Goal: Transaction & Acquisition: Book appointment/travel/reservation

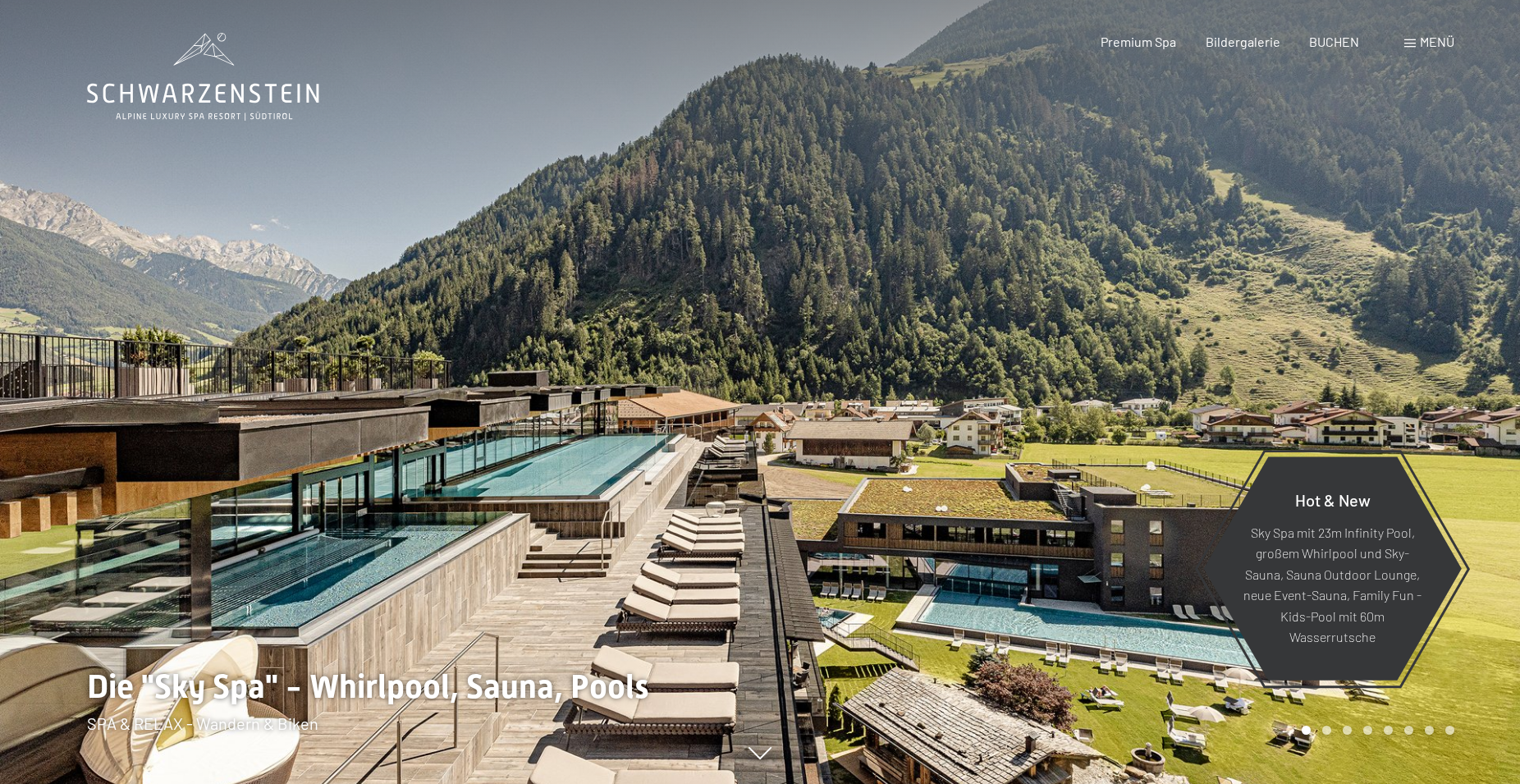
click at [1426, 44] on span "Menü" at bounding box center [1437, 41] width 35 height 15
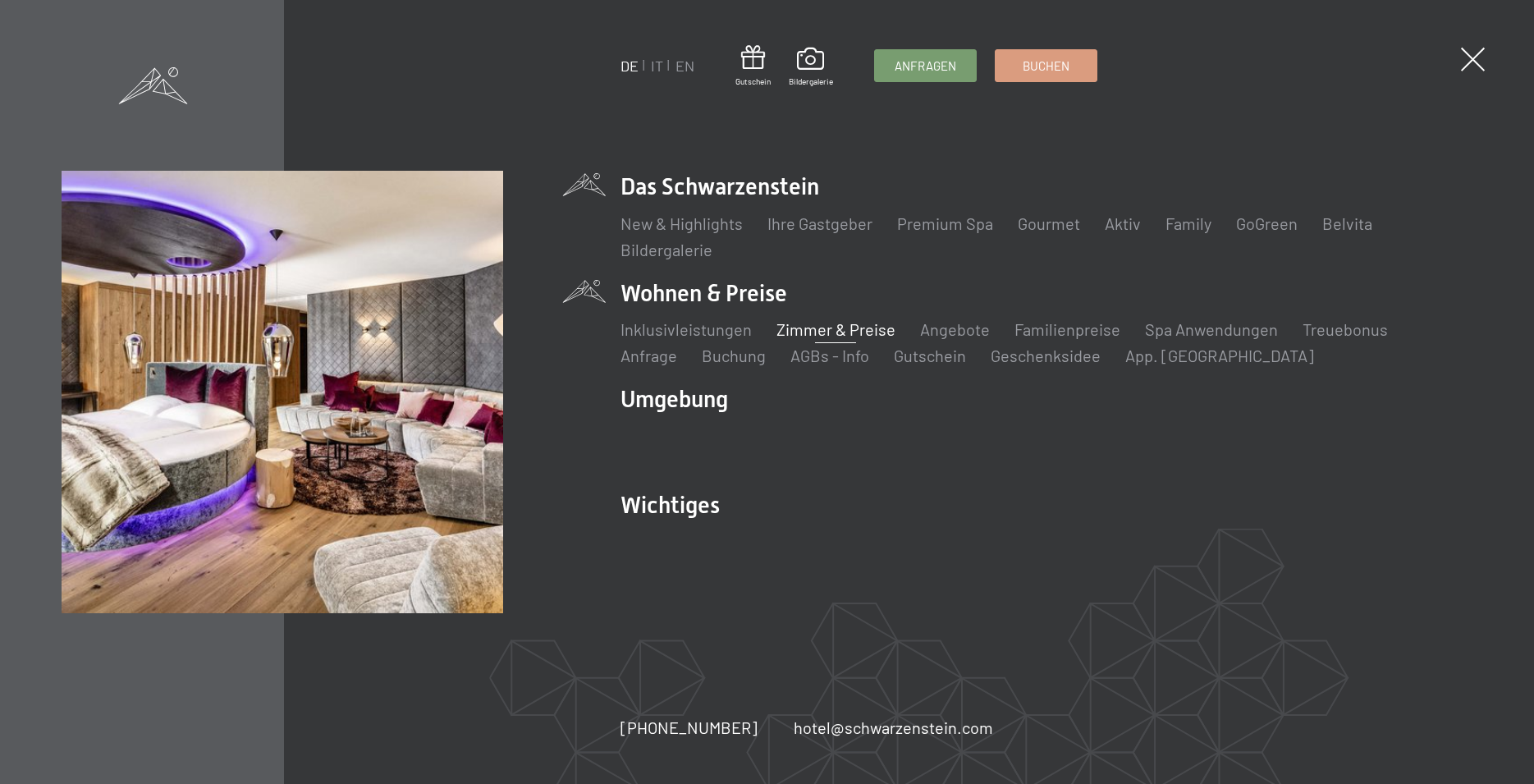
click at [802, 327] on link "Zimmer & Preise" at bounding box center [836, 329] width 119 height 20
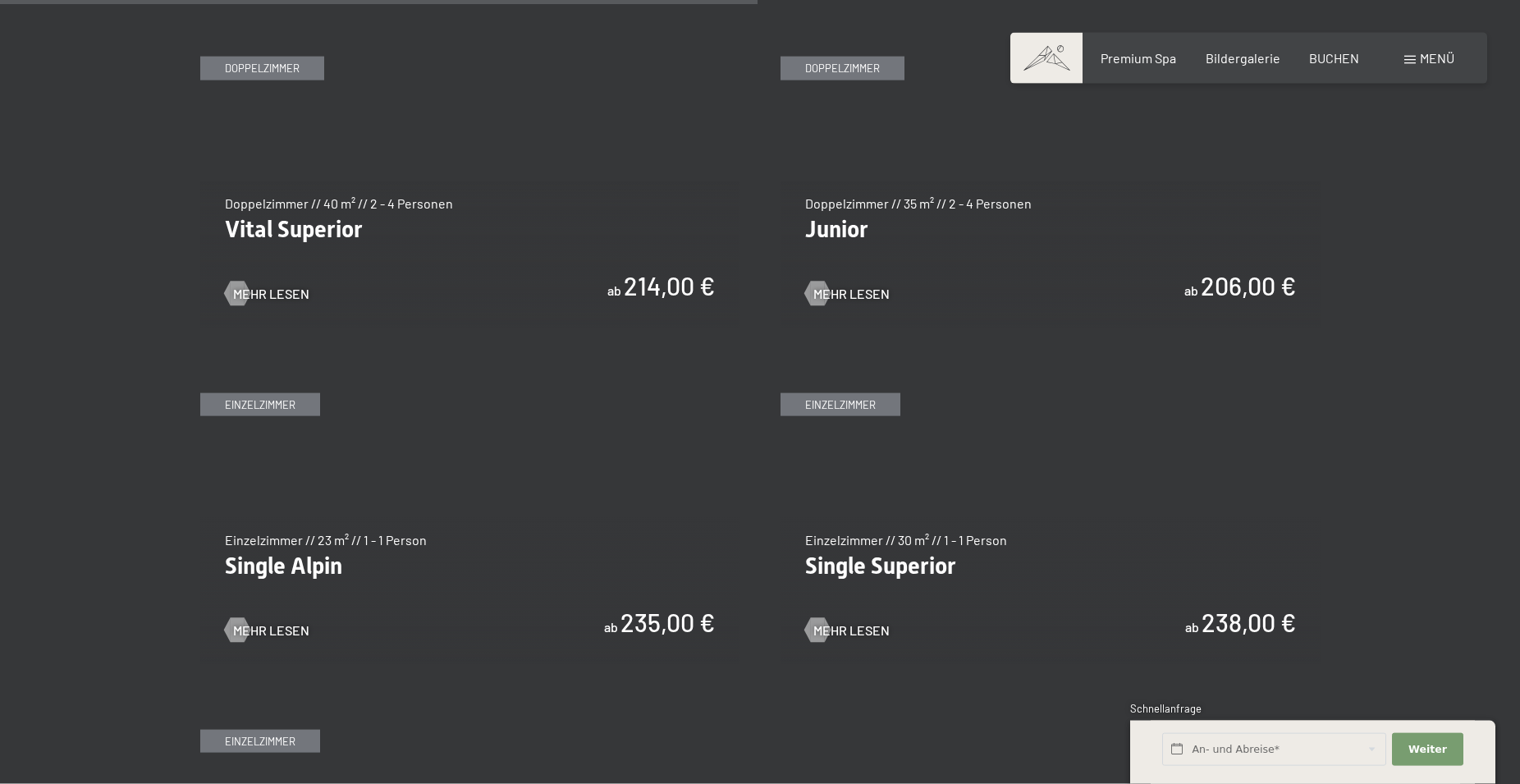
scroll to position [2344, 0]
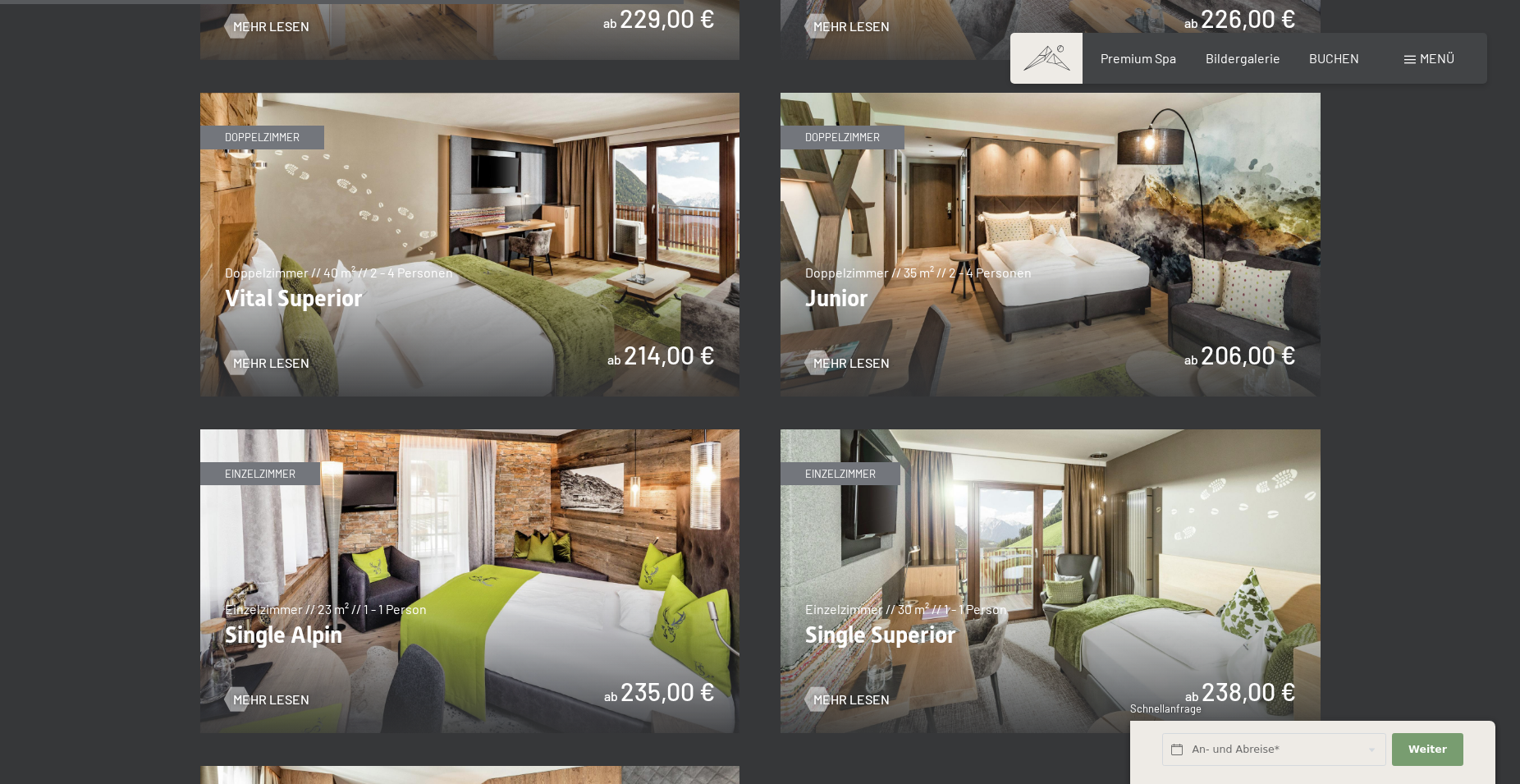
click at [514, 290] on img at bounding box center [470, 245] width 540 height 304
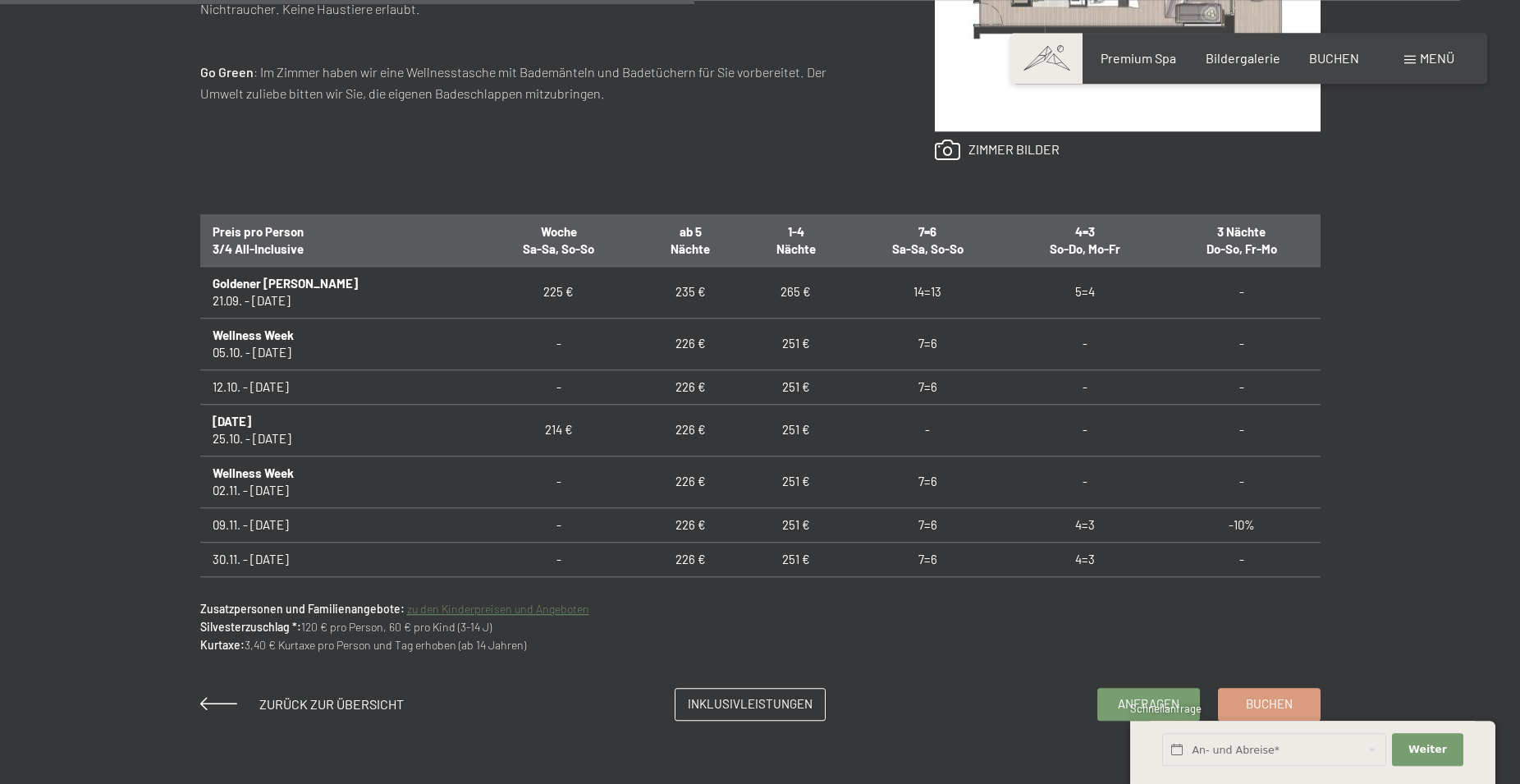
scroll to position [1004, 0]
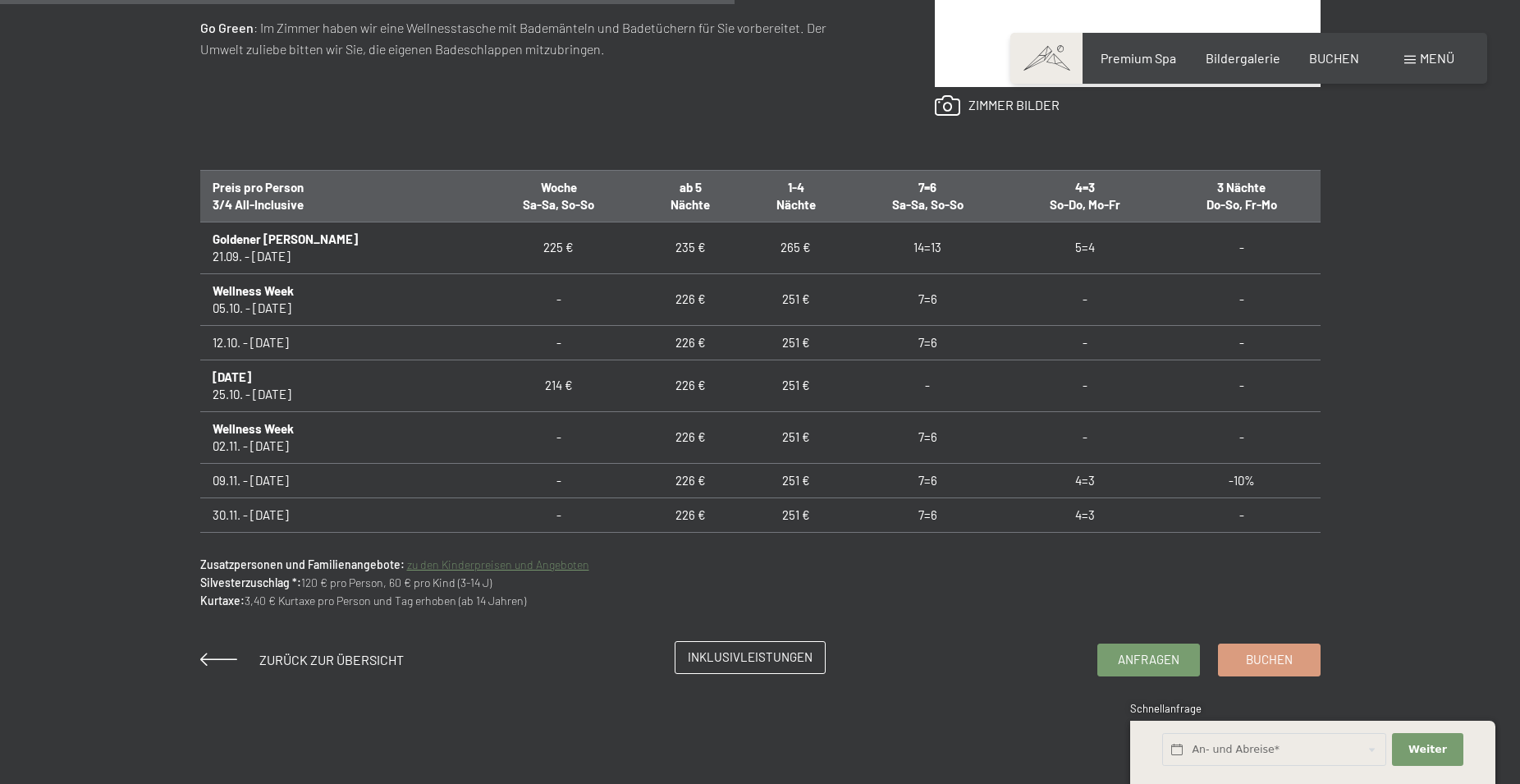
click at [770, 655] on span "Inklusivleistungen" at bounding box center [750, 657] width 125 height 17
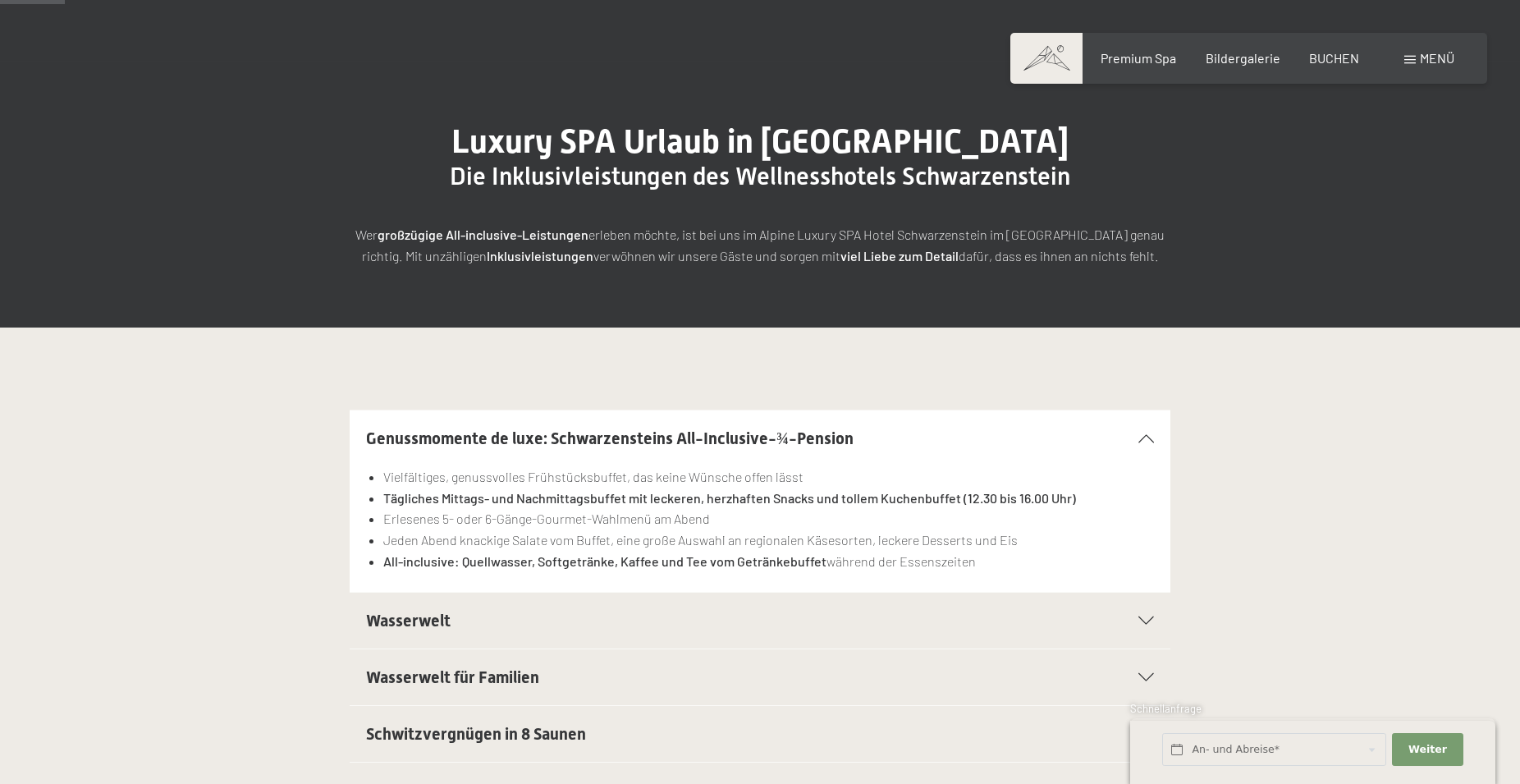
scroll to position [251, 0]
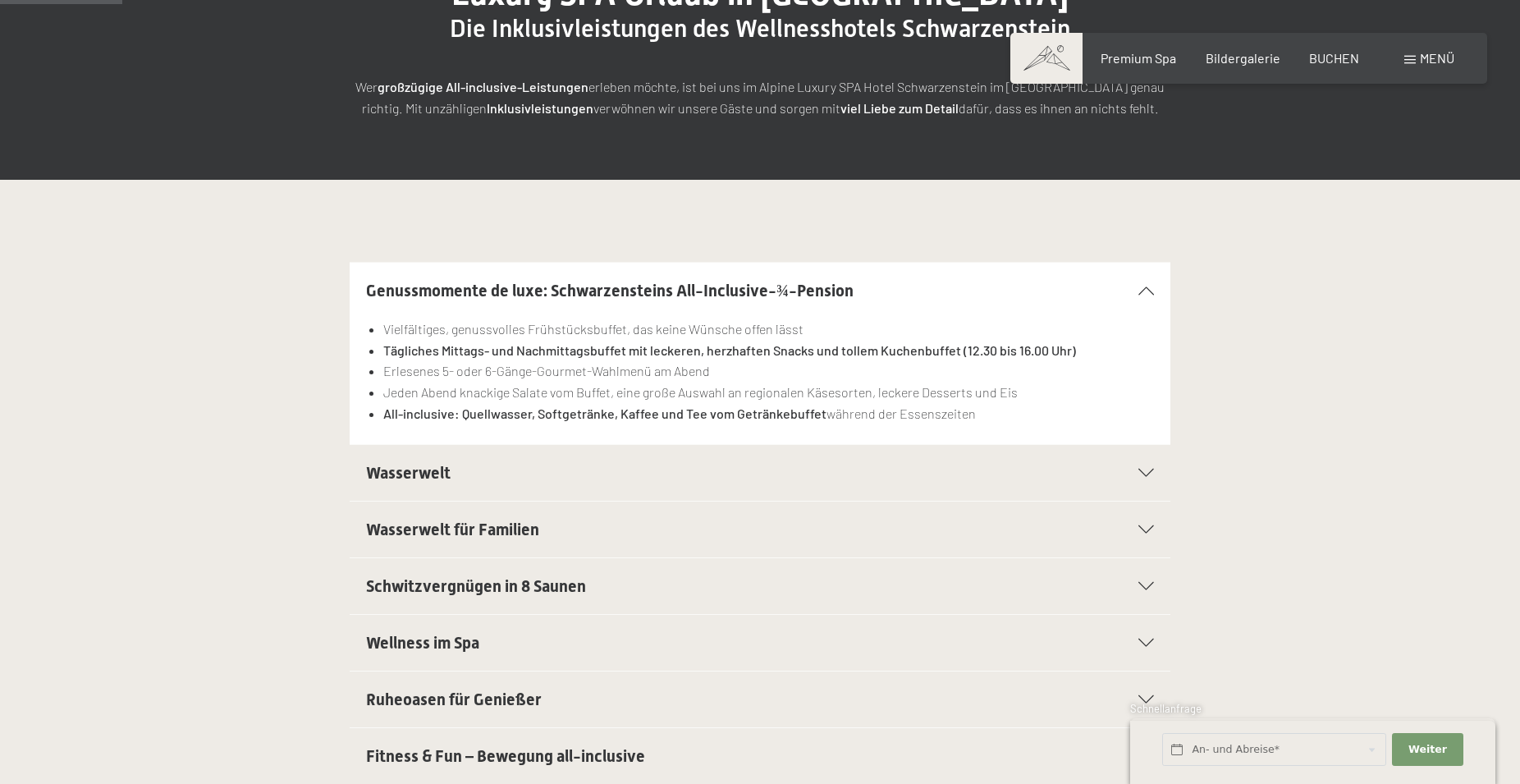
click at [1149, 472] on icon at bounding box center [1146, 472] width 15 height 8
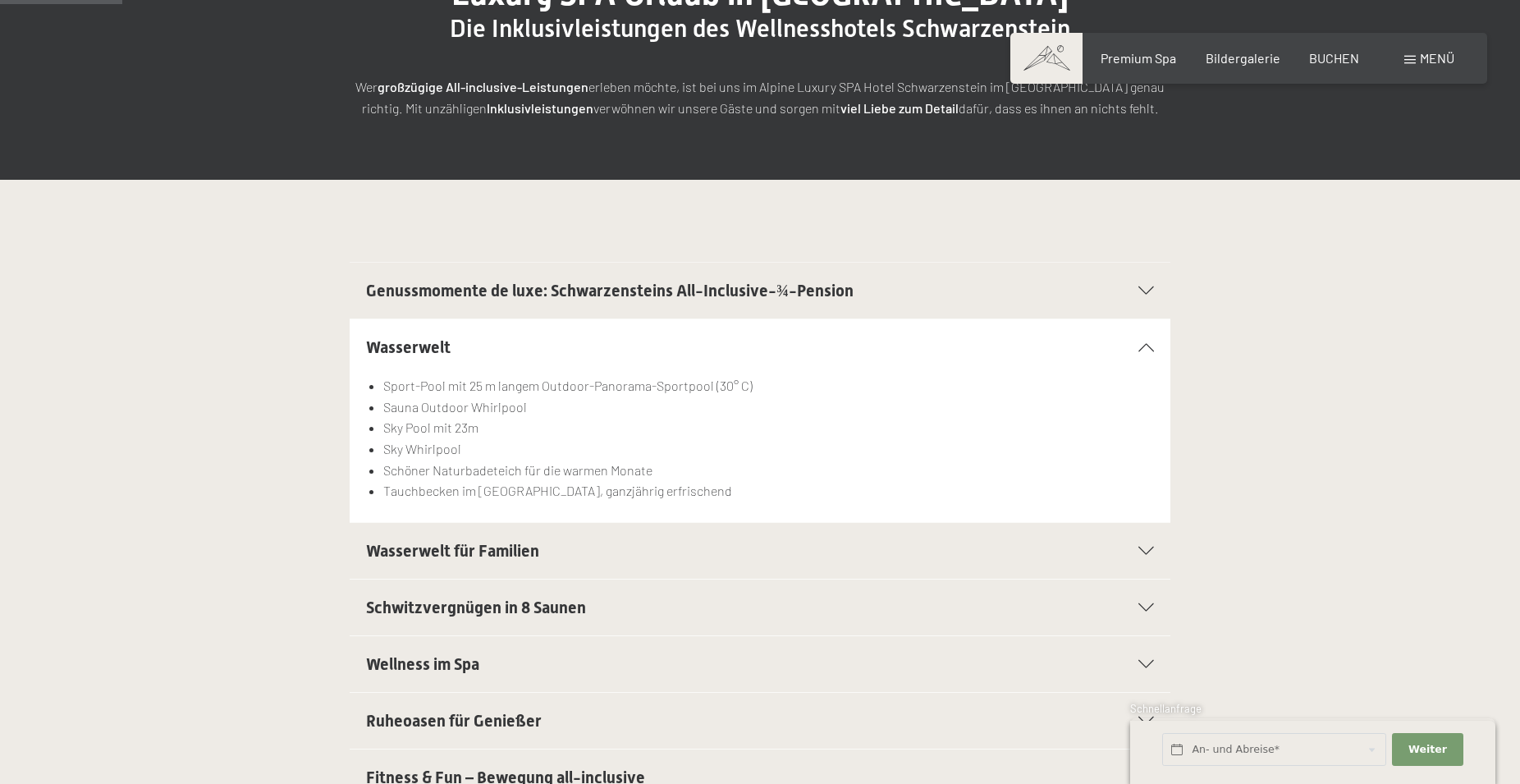
click at [1147, 550] on icon at bounding box center [1146, 550] width 15 height 8
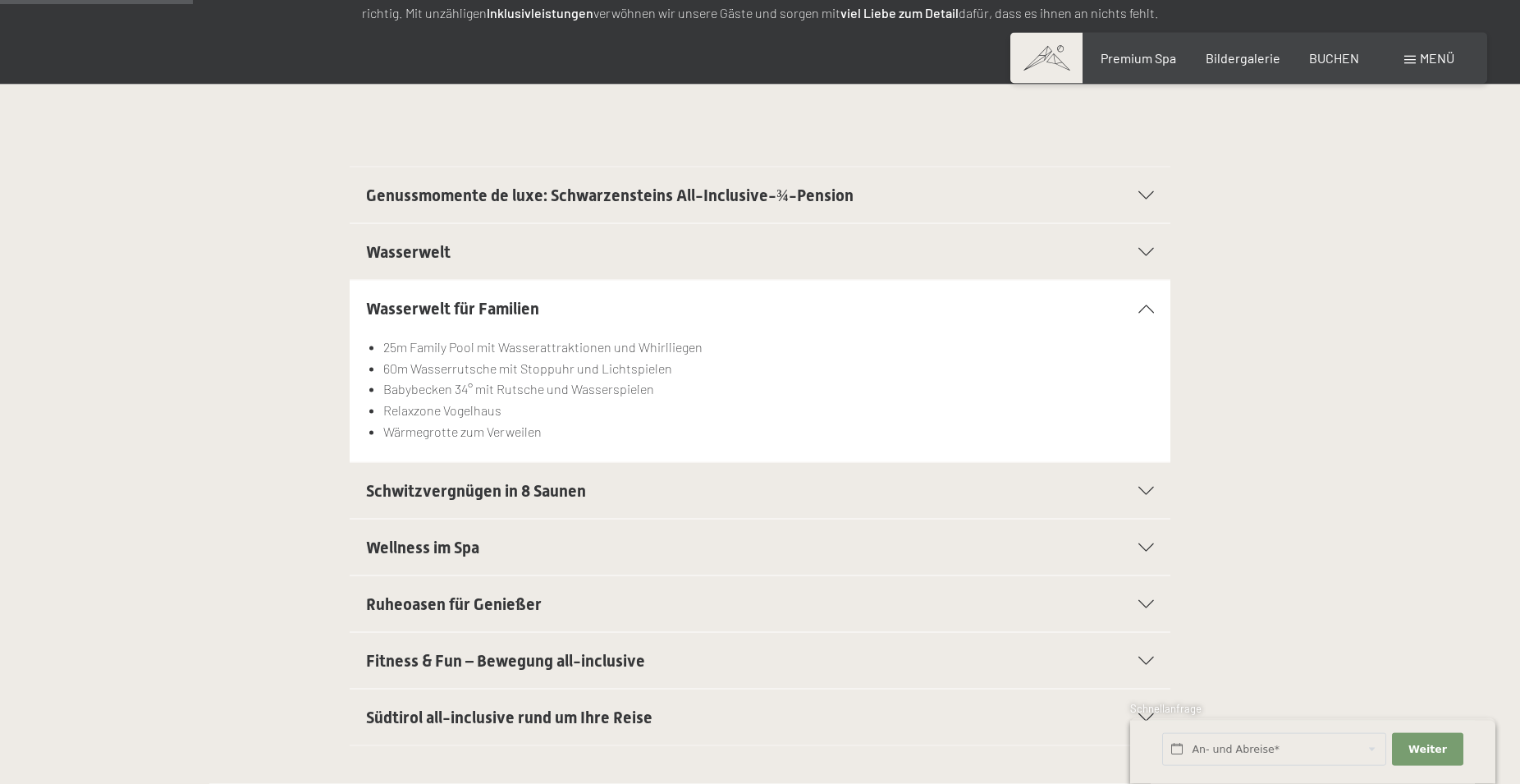
scroll to position [418, 0]
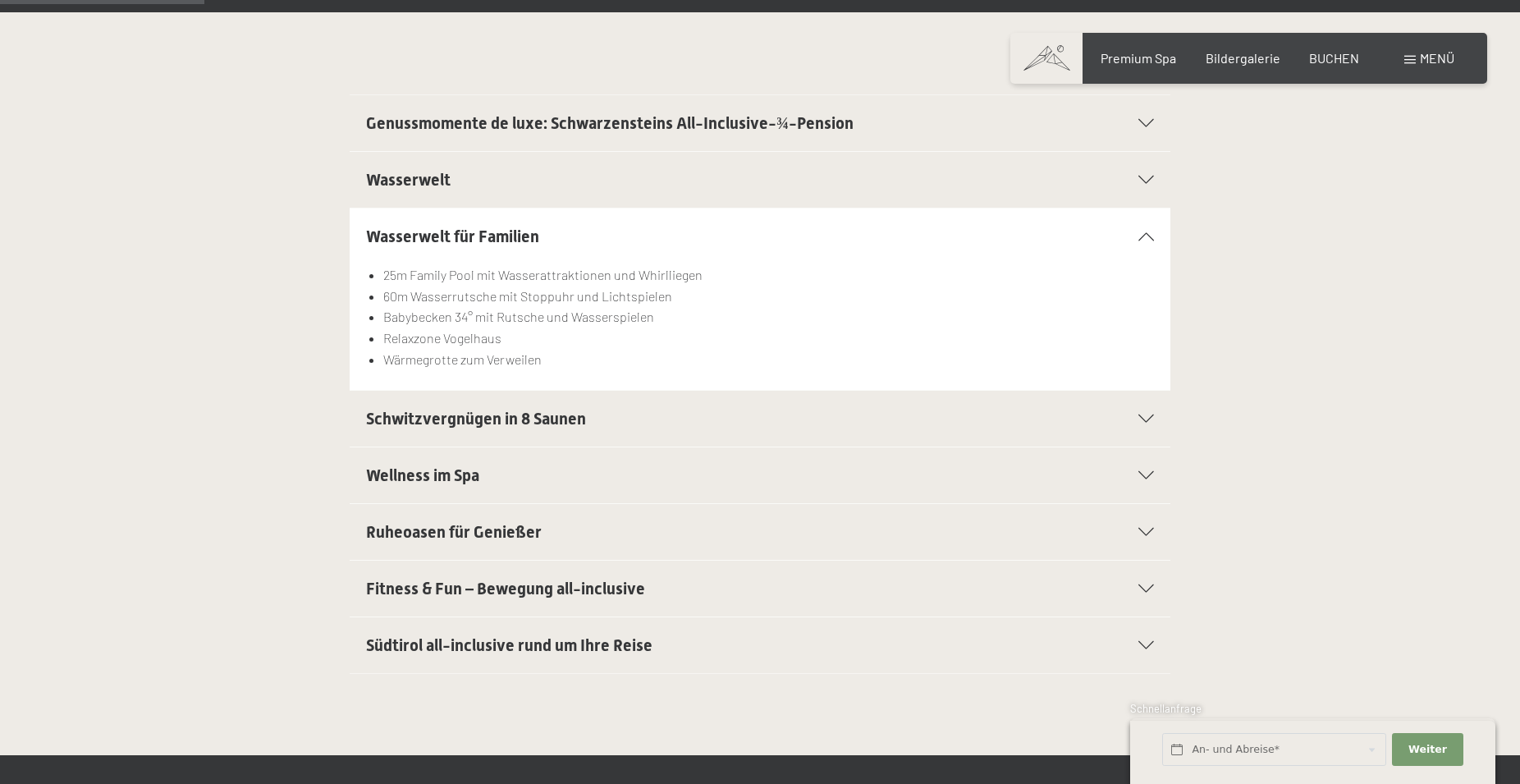
click at [1152, 535] on icon at bounding box center [1146, 531] width 15 height 8
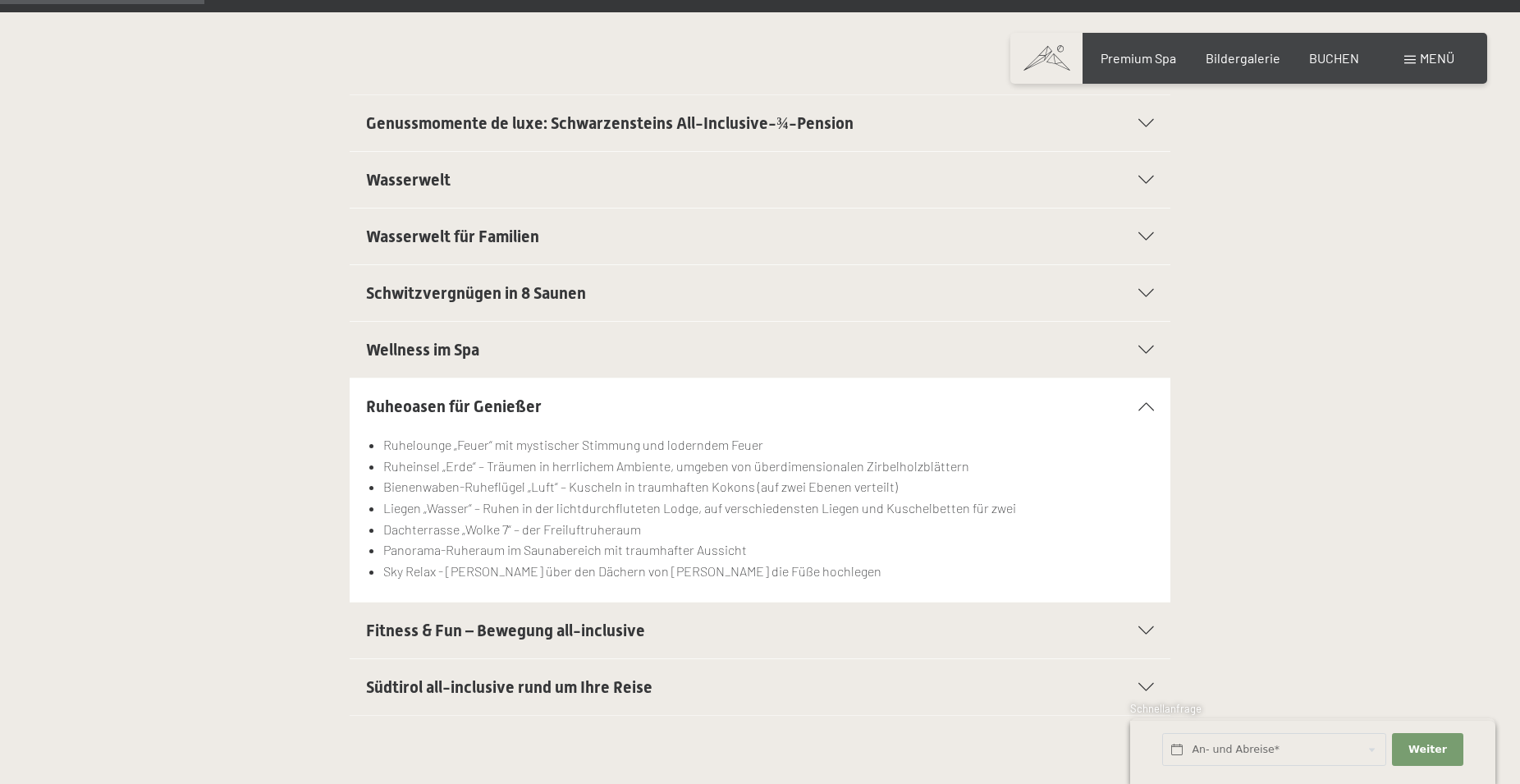
click at [1149, 684] on div "Südtirol all-inclusive rund um Ihre Reise" at bounding box center [760, 687] width 788 height 55
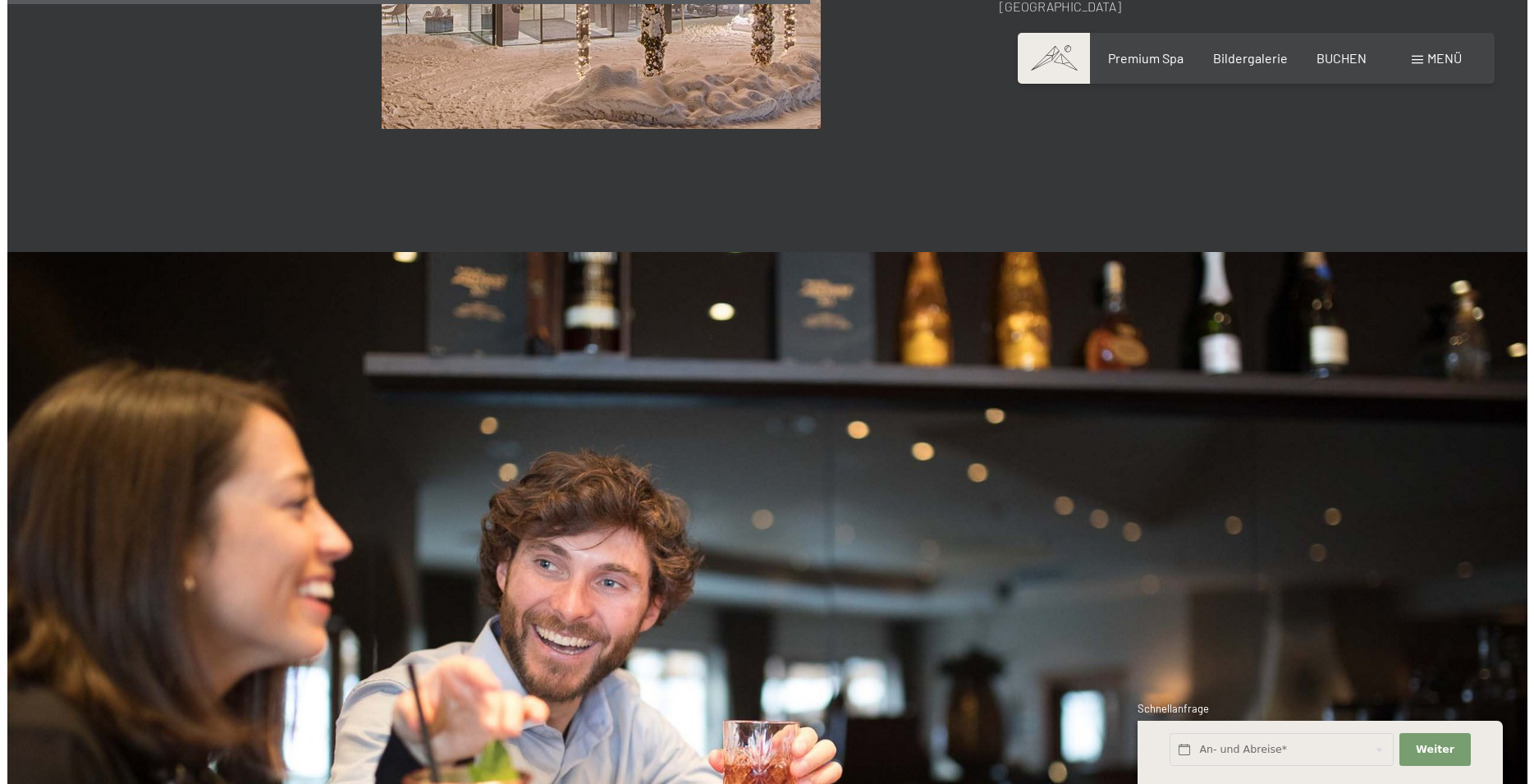
scroll to position [1256, 0]
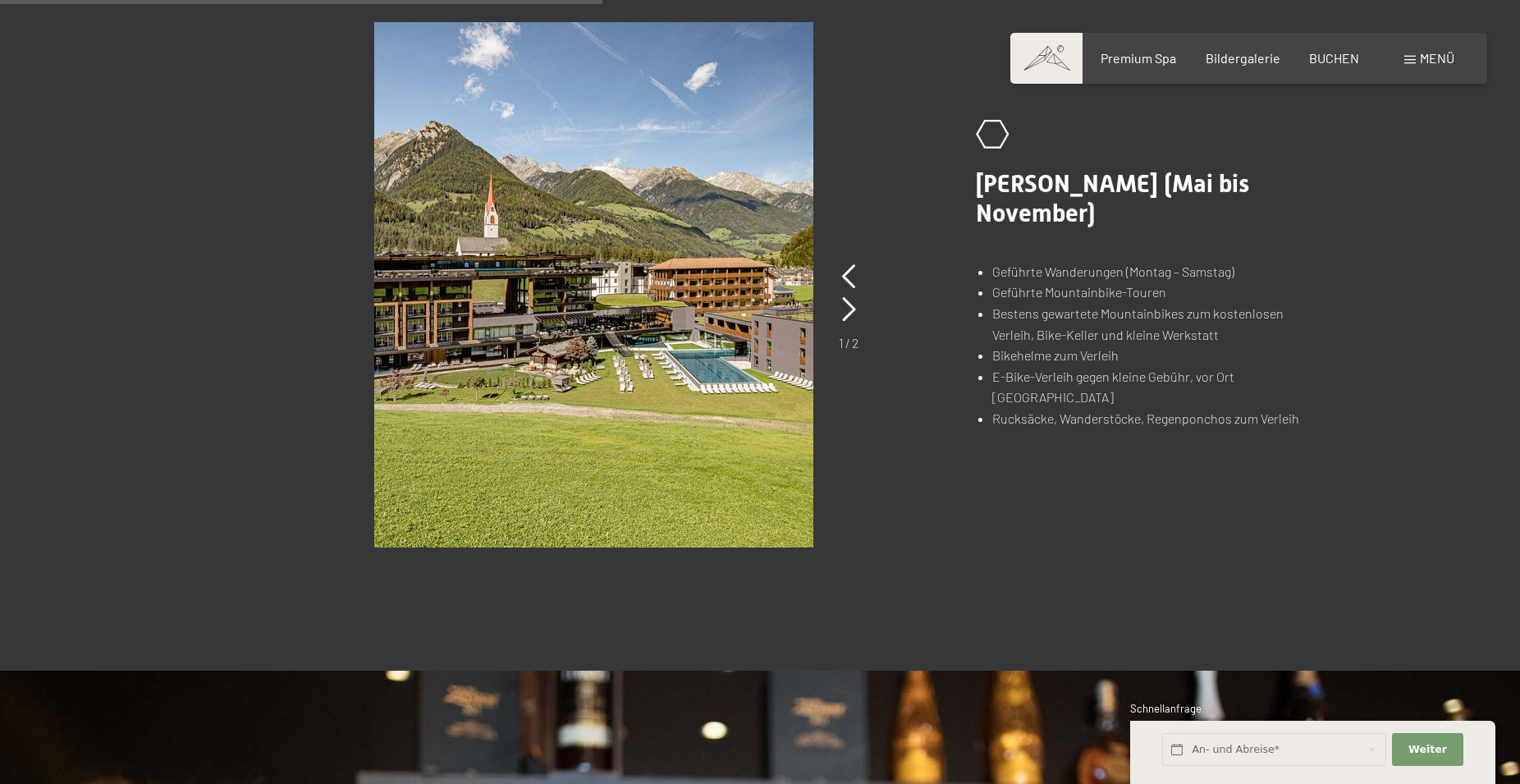
click at [1437, 56] on span "Menü" at bounding box center [1437, 57] width 35 height 15
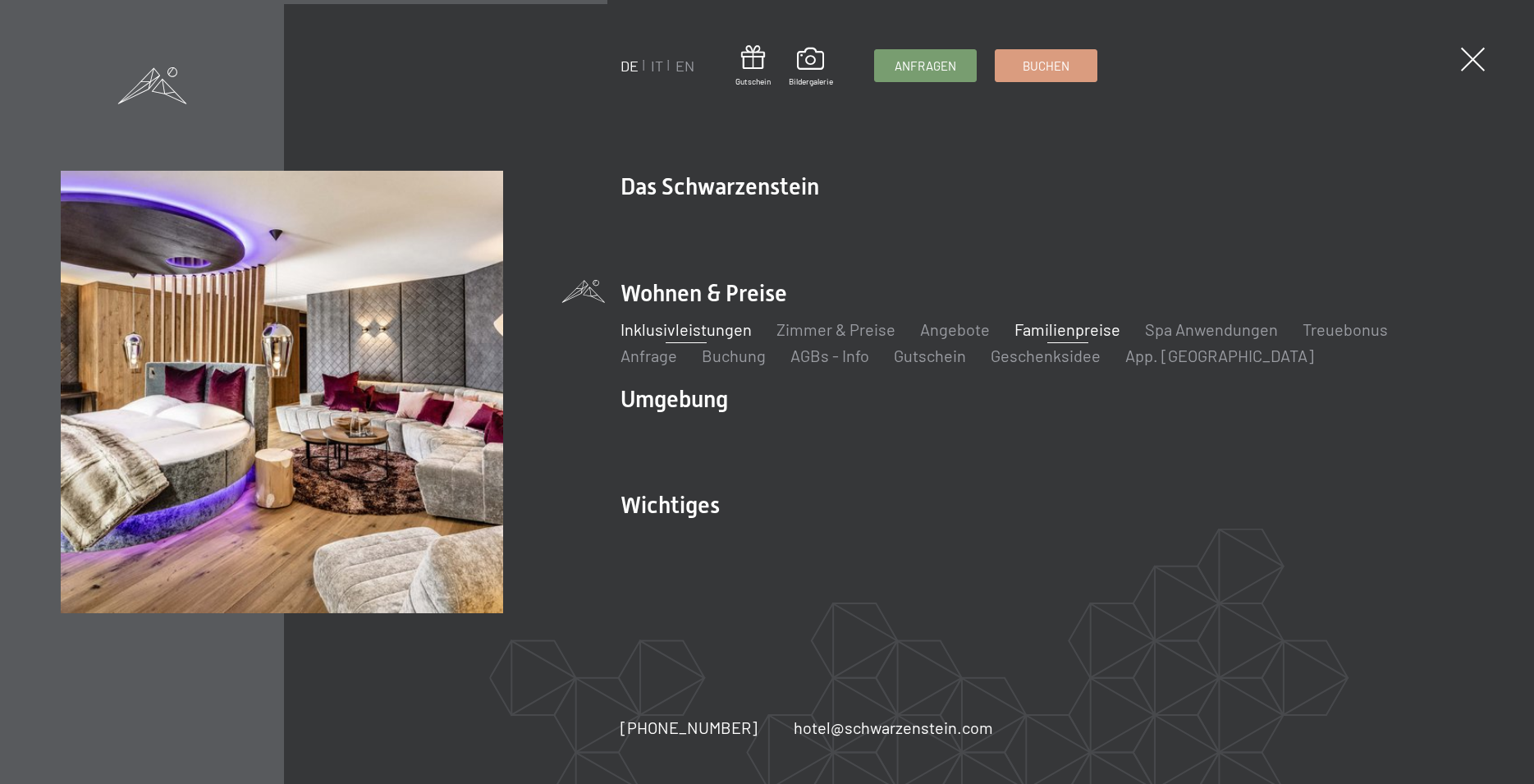
click at [1041, 330] on link "Familienpreise" at bounding box center [1067, 329] width 106 height 20
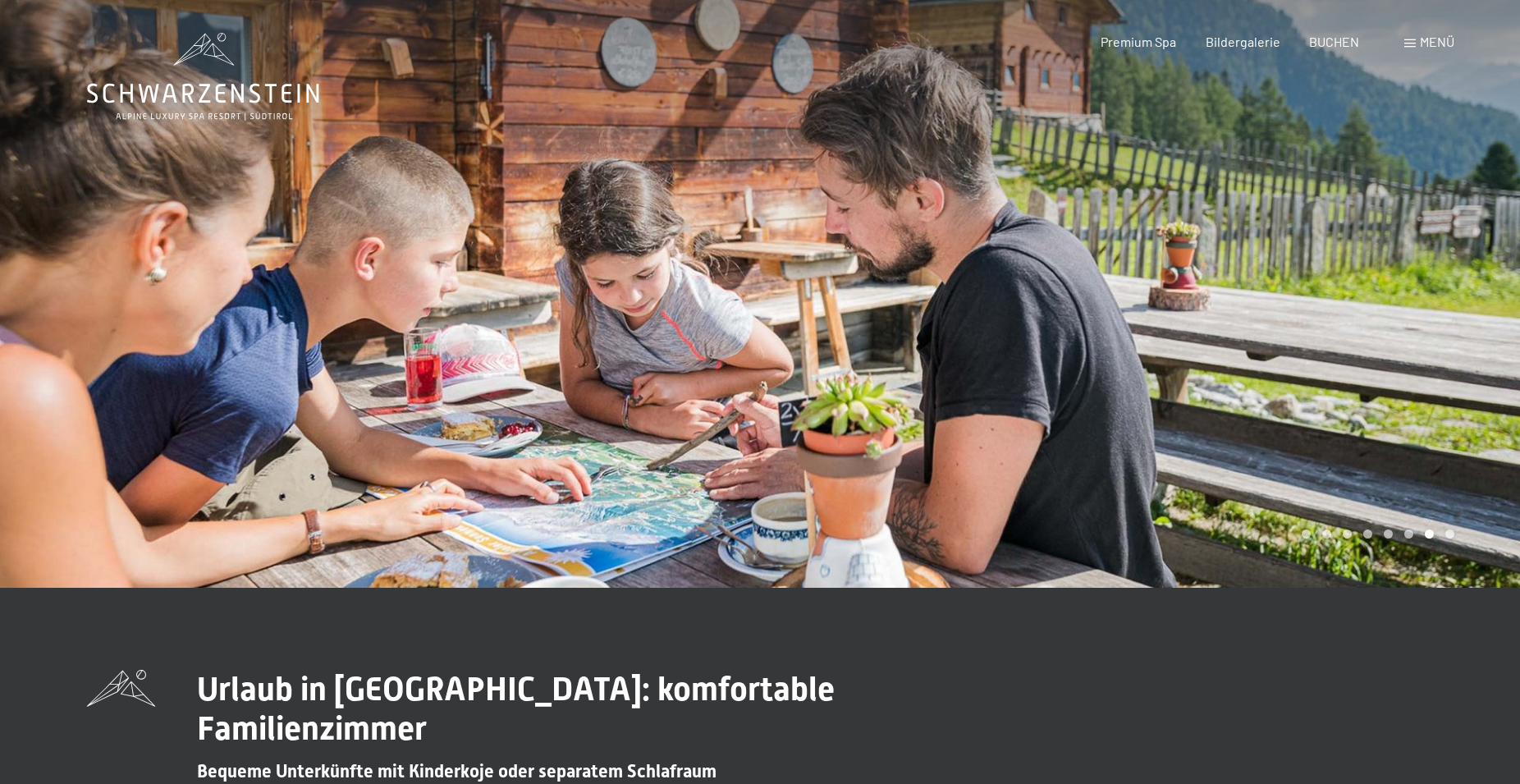
click at [1417, 40] on div "Menü" at bounding box center [1429, 42] width 50 height 18
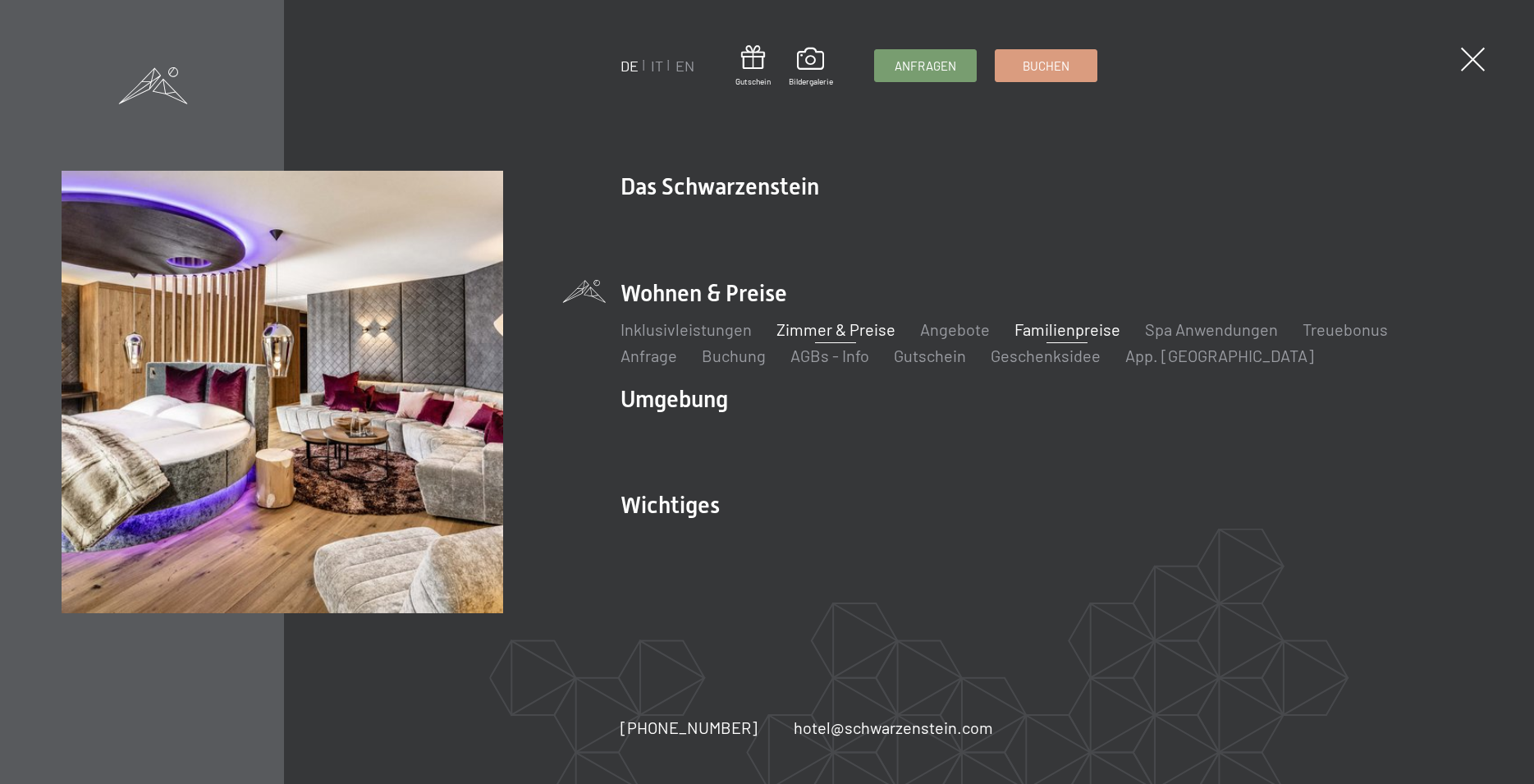
click at [831, 328] on link "Zimmer & Preise" at bounding box center [836, 329] width 119 height 20
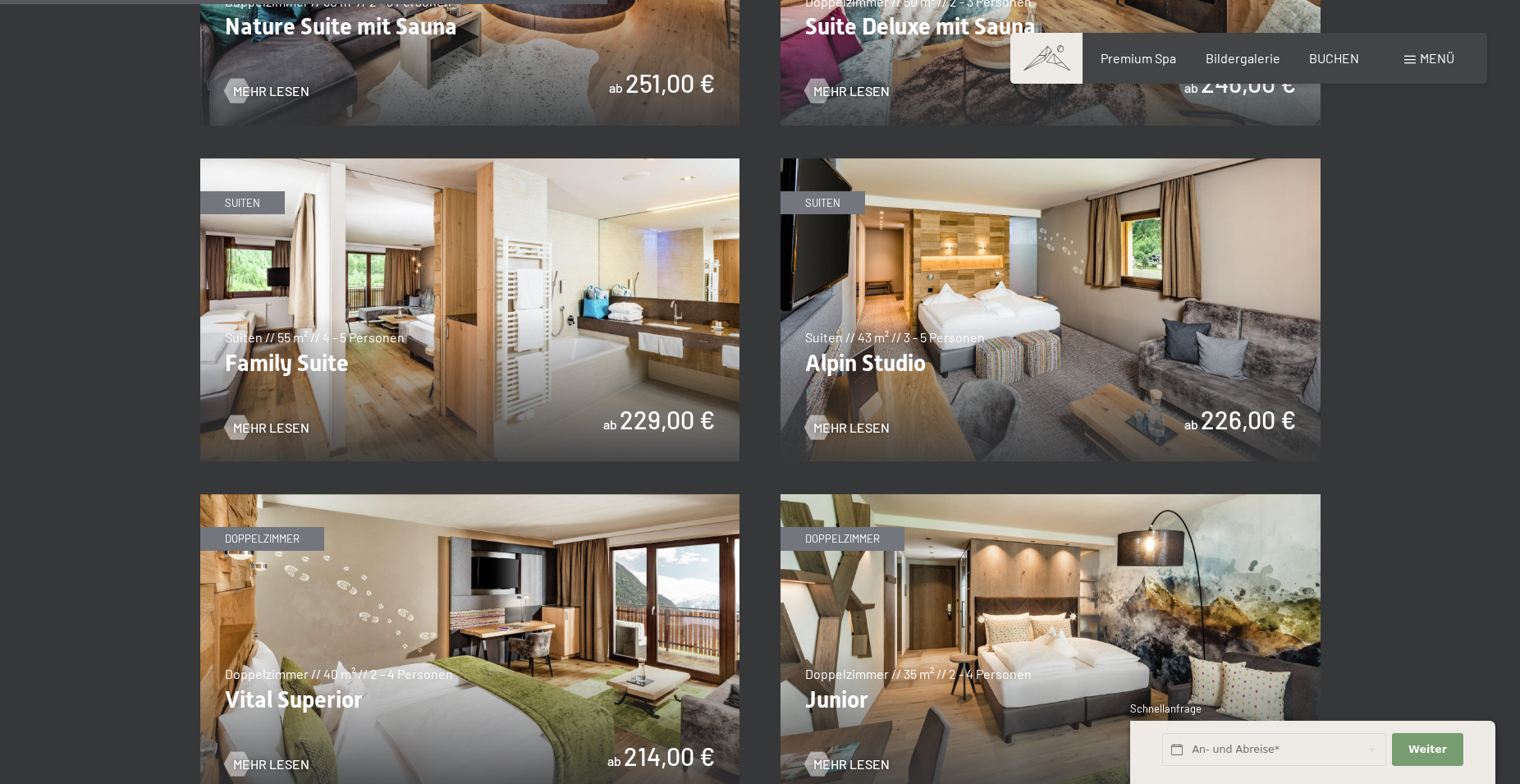
scroll to position [2093, 0]
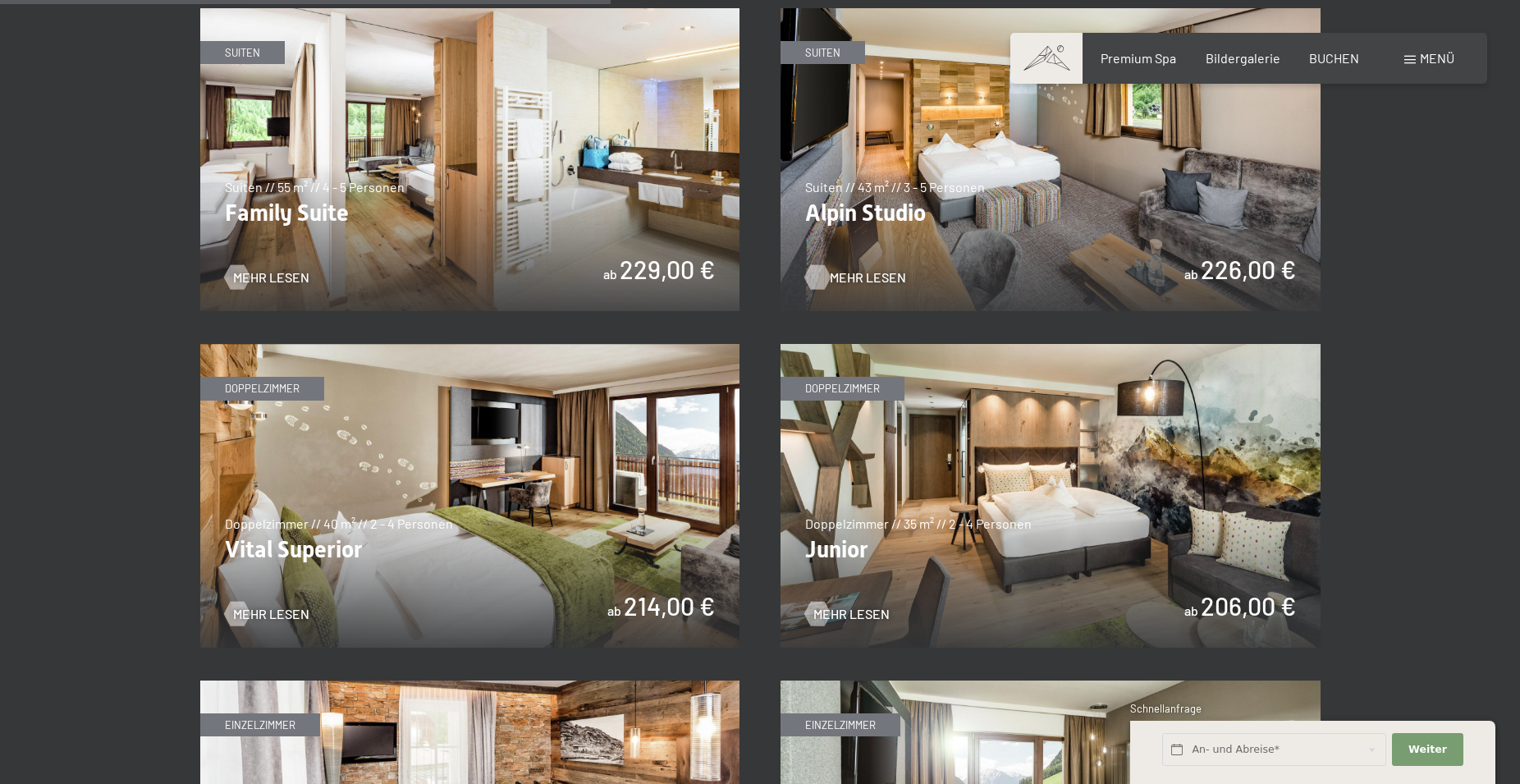
click at [868, 276] on span "Mehr Lesen" at bounding box center [868, 277] width 76 height 18
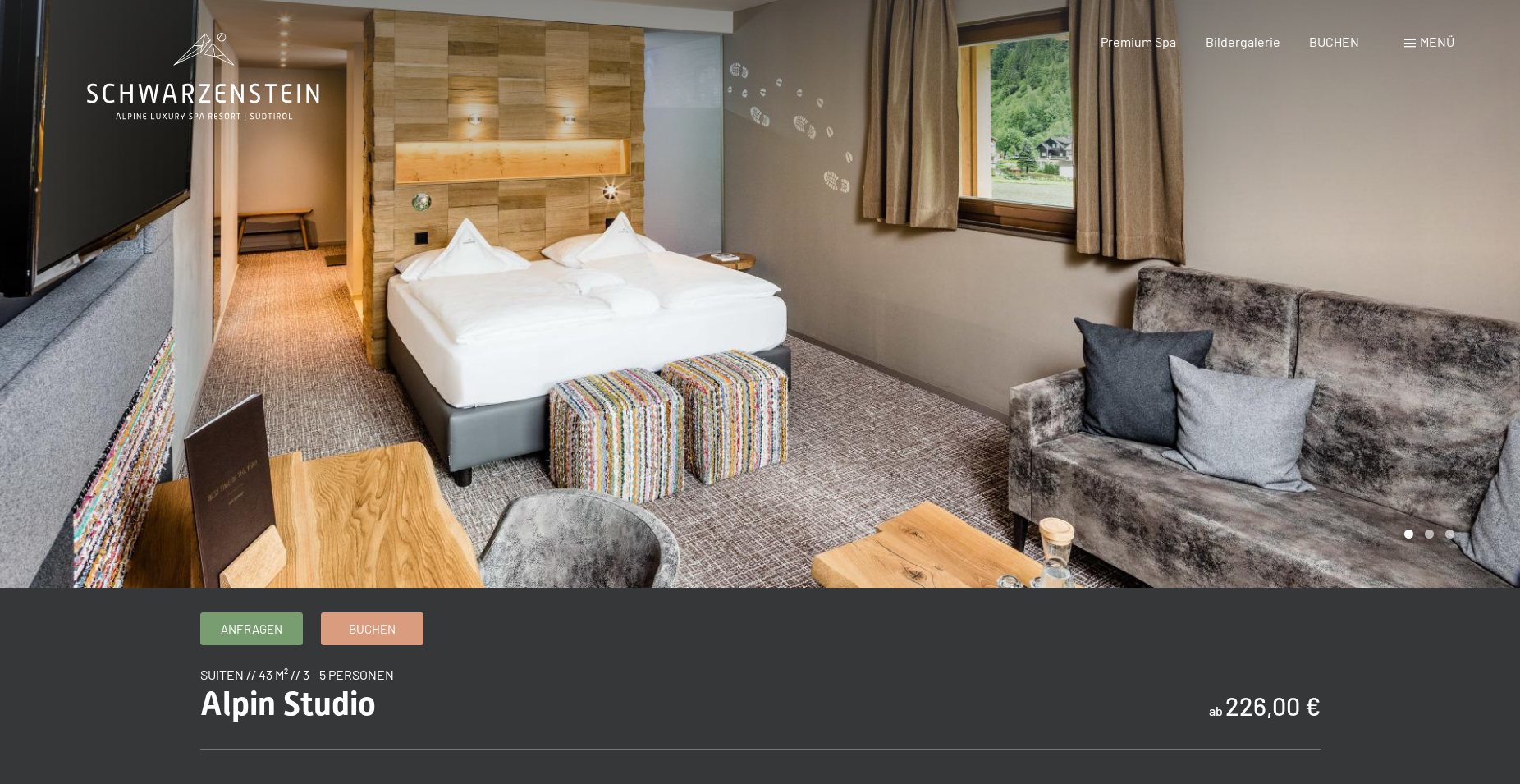
click at [1439, 439] on div at bounding box center [1141, 294] width 760 height 588
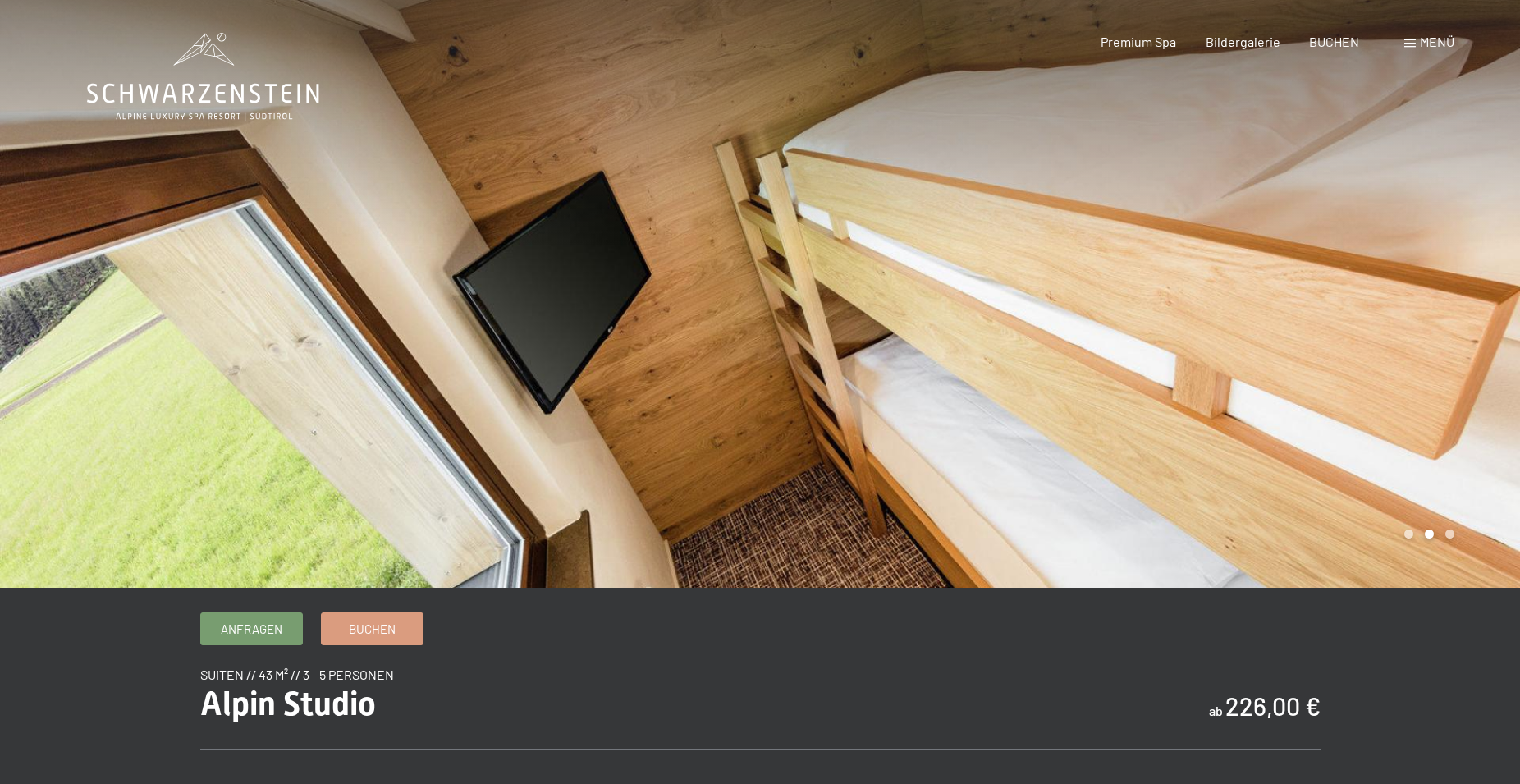
click at [1439, 439] on div at bounding box center [1141, 294] width 760 height 588
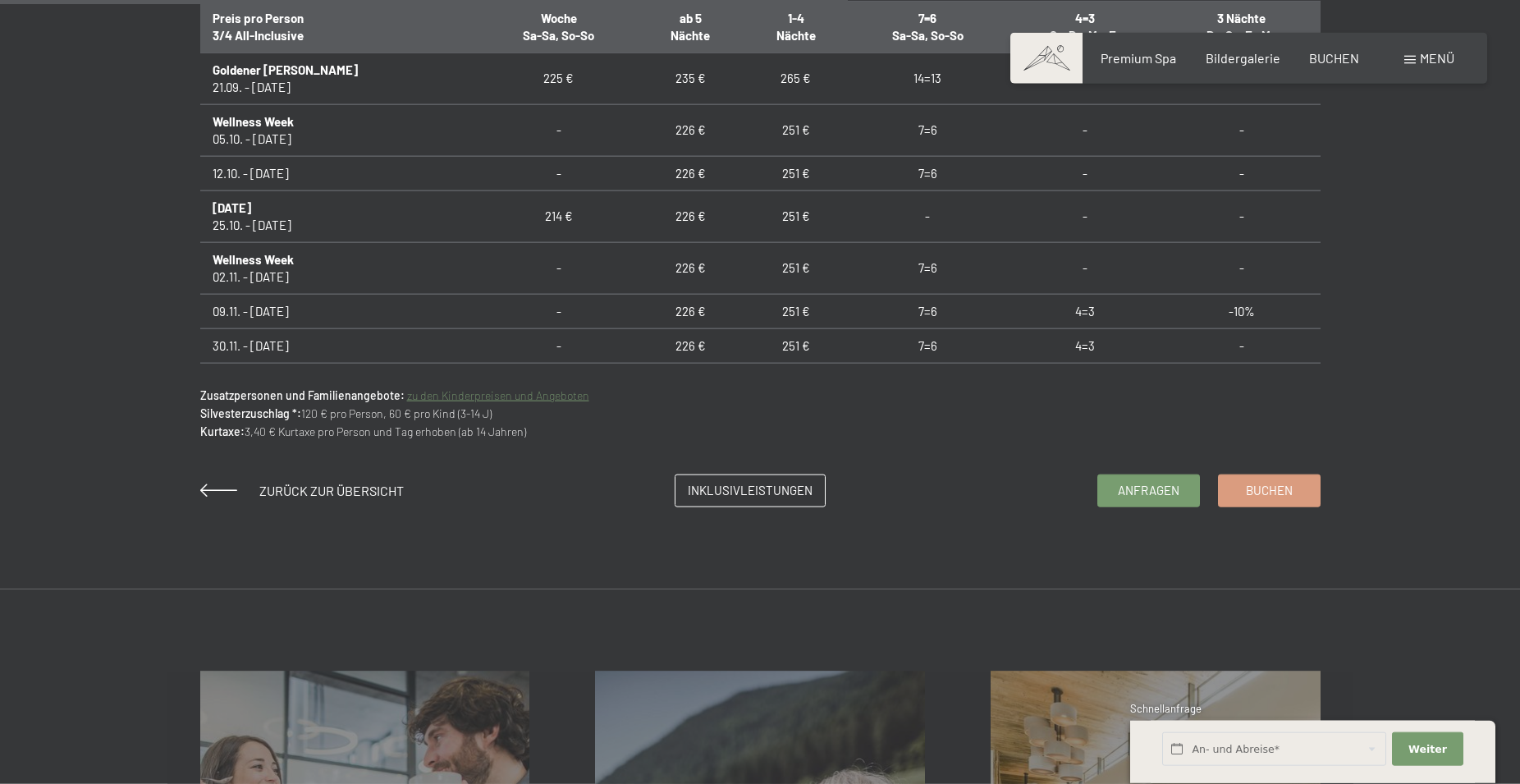
scroll to position [1172, 0]
click at [1177, 744] on input "text" at bounding box center [1274, 749] width 224 height 34
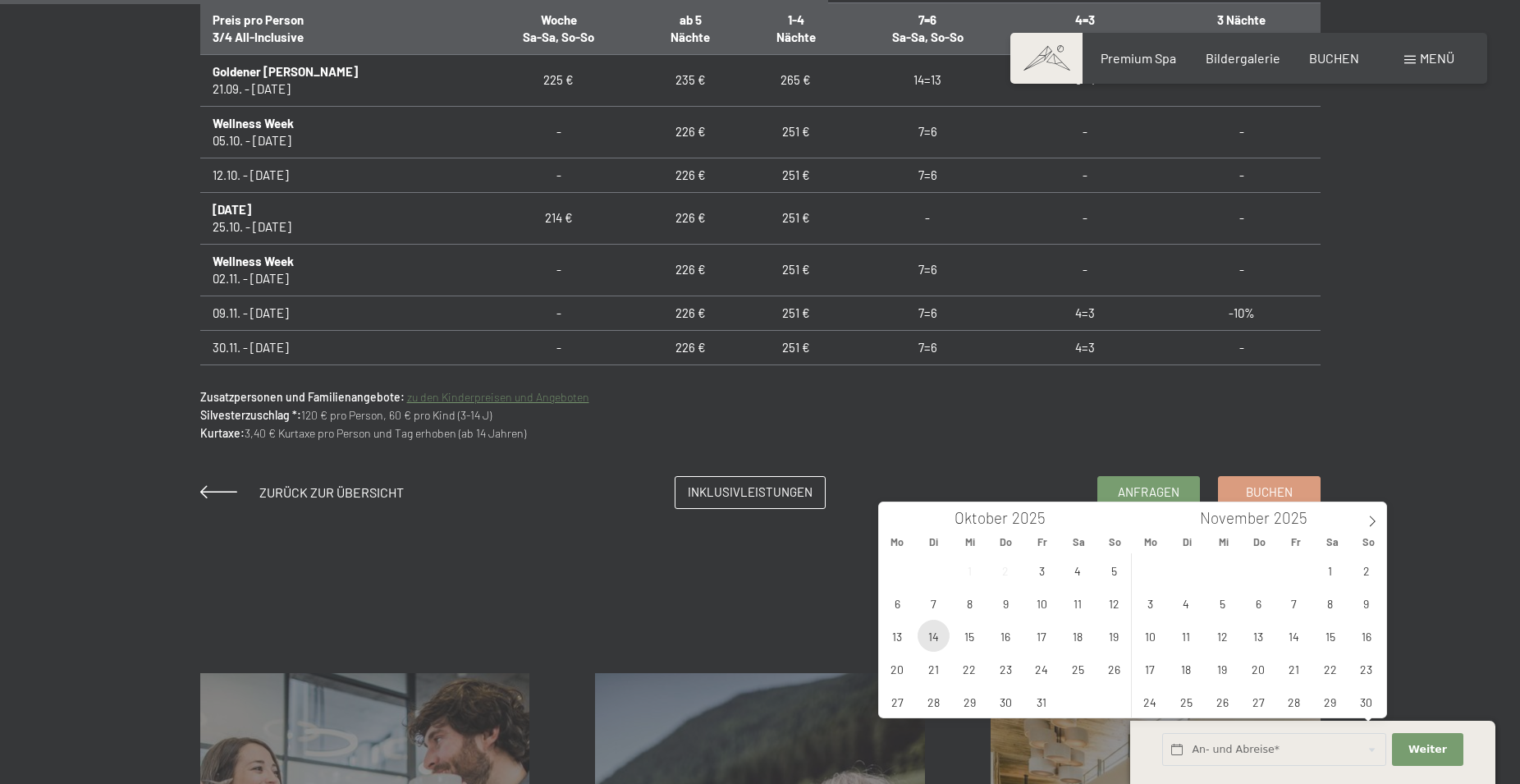
click at [939, 638] on span "14" at bounding box center [933, 635] width 32 height 32
click at [1107, 640] on span "19" at bounding box center [1113, 635] width 32 height 32
type input "Di. 14.10.2025 - So. 19.10.2025"
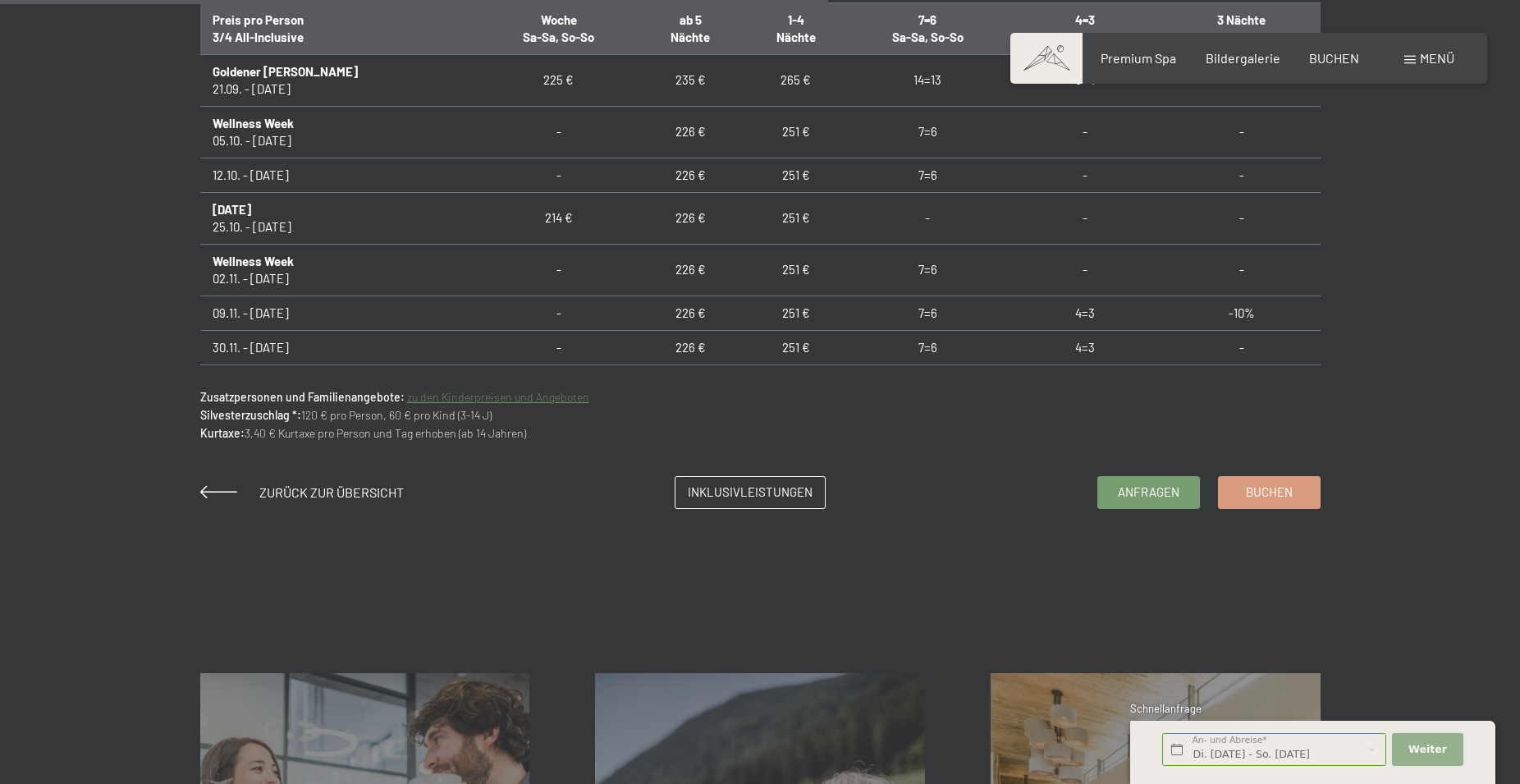
click at [1420, 753] on span "Weiter" at bounding box center [1427, 749] width 38 height 15
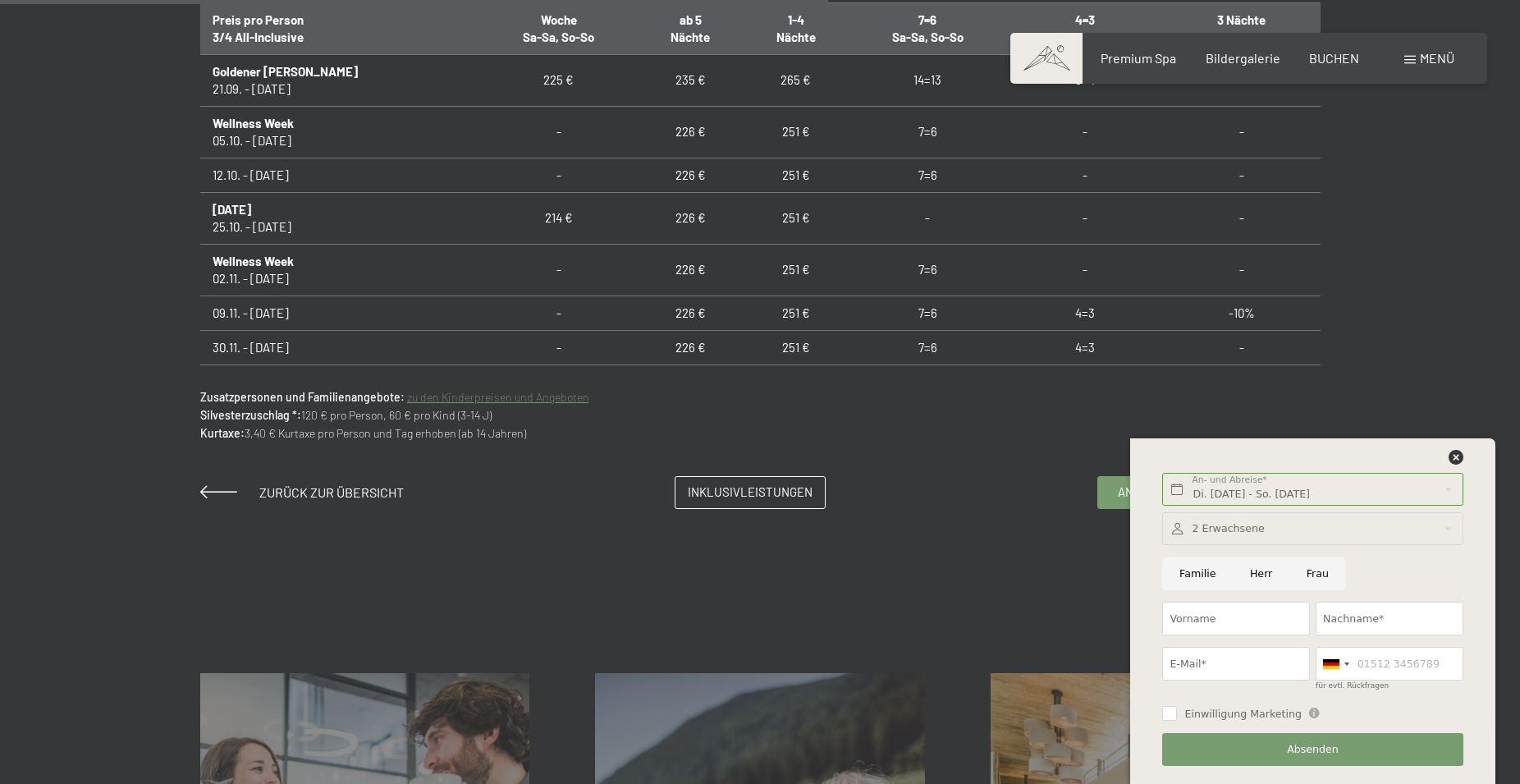
click at [1199, 527] on div at bounding box center [1313, 528] width 300 height 34
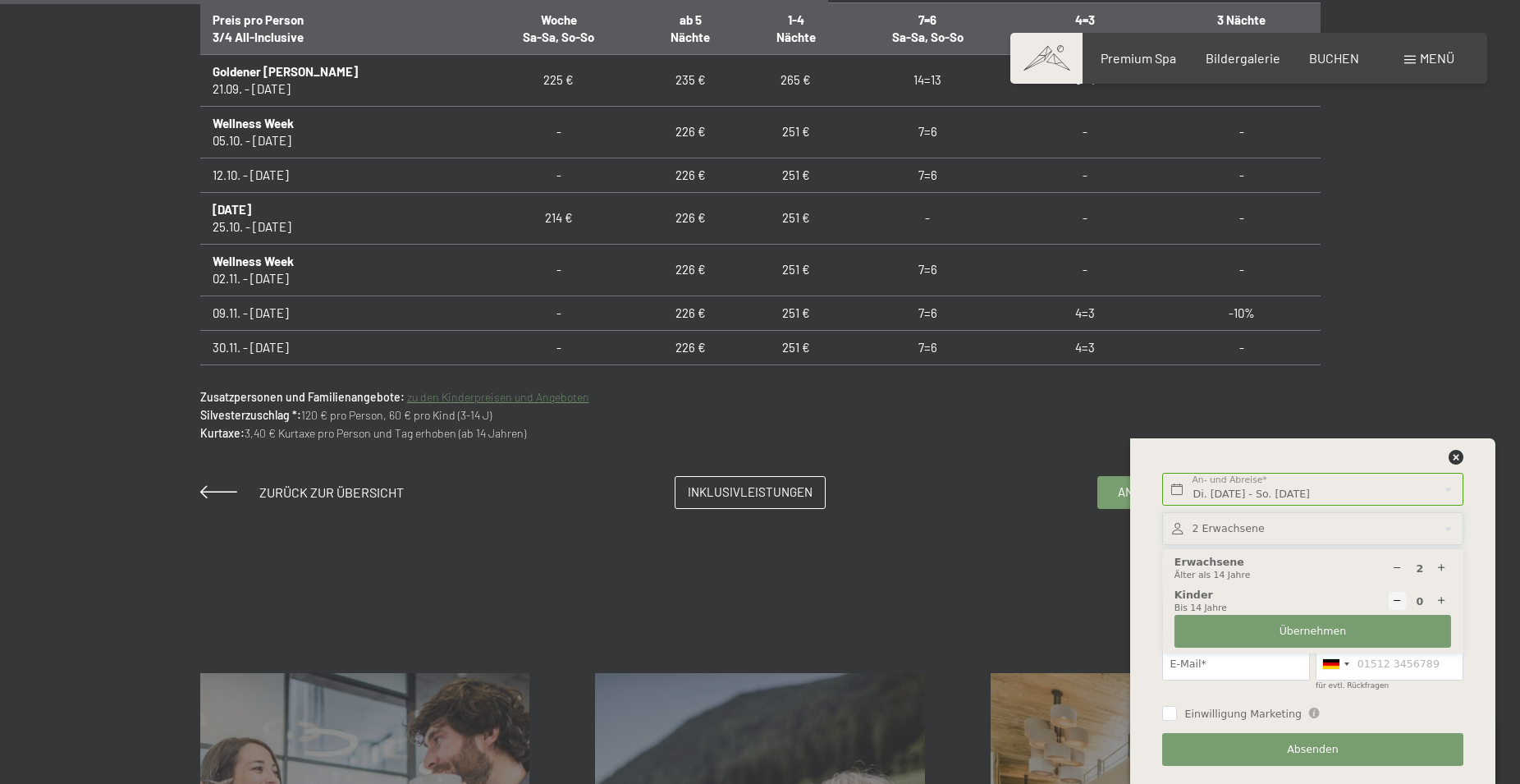
click at [1439, 573] on icon at bounding box center [1442, 568] width 11 height 11
type input "3"
click at [1443, 601] on icon at bounding box center [1442, 601] width 11 height 11
type input "1"
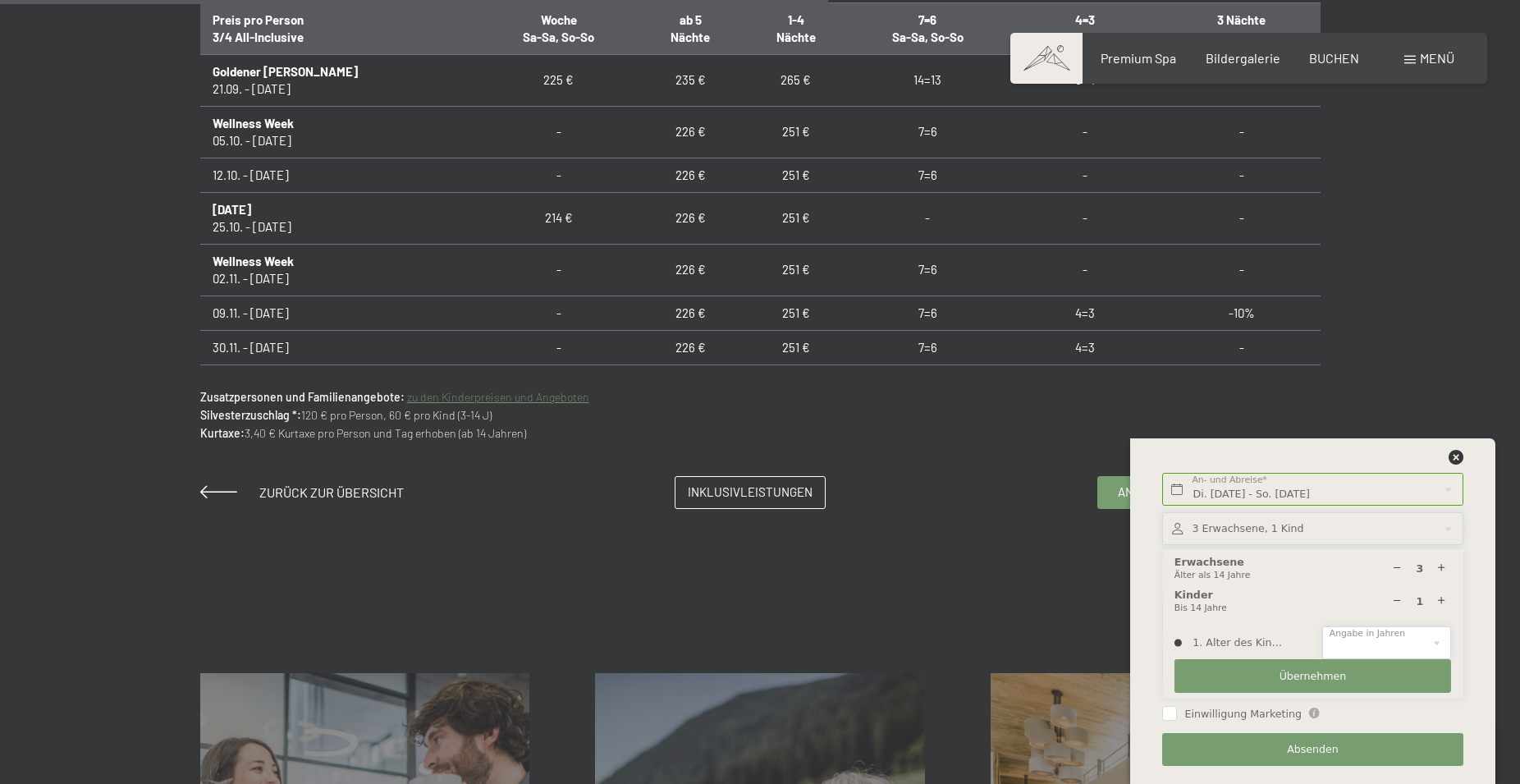
click at [1323, 626] on select "0 1 2 3 4 5 6 7 8 9 10 11 12 13 14" at bounding box center [1387, 642] width 129 height 34
select select "5"
click option "5" at bounding box center [0, 0] width 0 height 0
click at [929, 598] on div "Inklusivleistungen Mehr erfahren Angebote Mehr erfahren Anfrage & Buchung Mehr …" at bounding box center [760, 797] width 1520 height 412
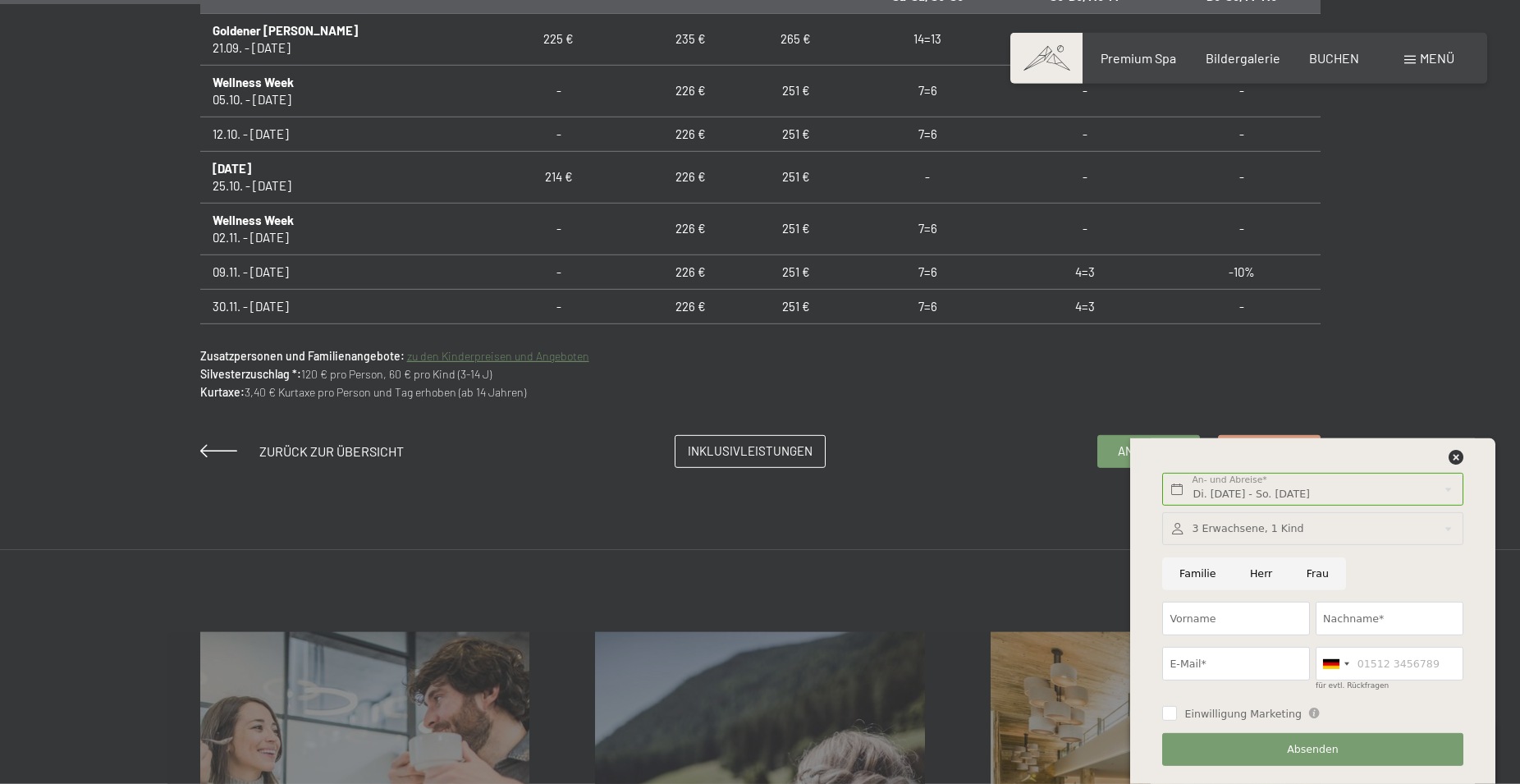
scroll to position [1256, 0]
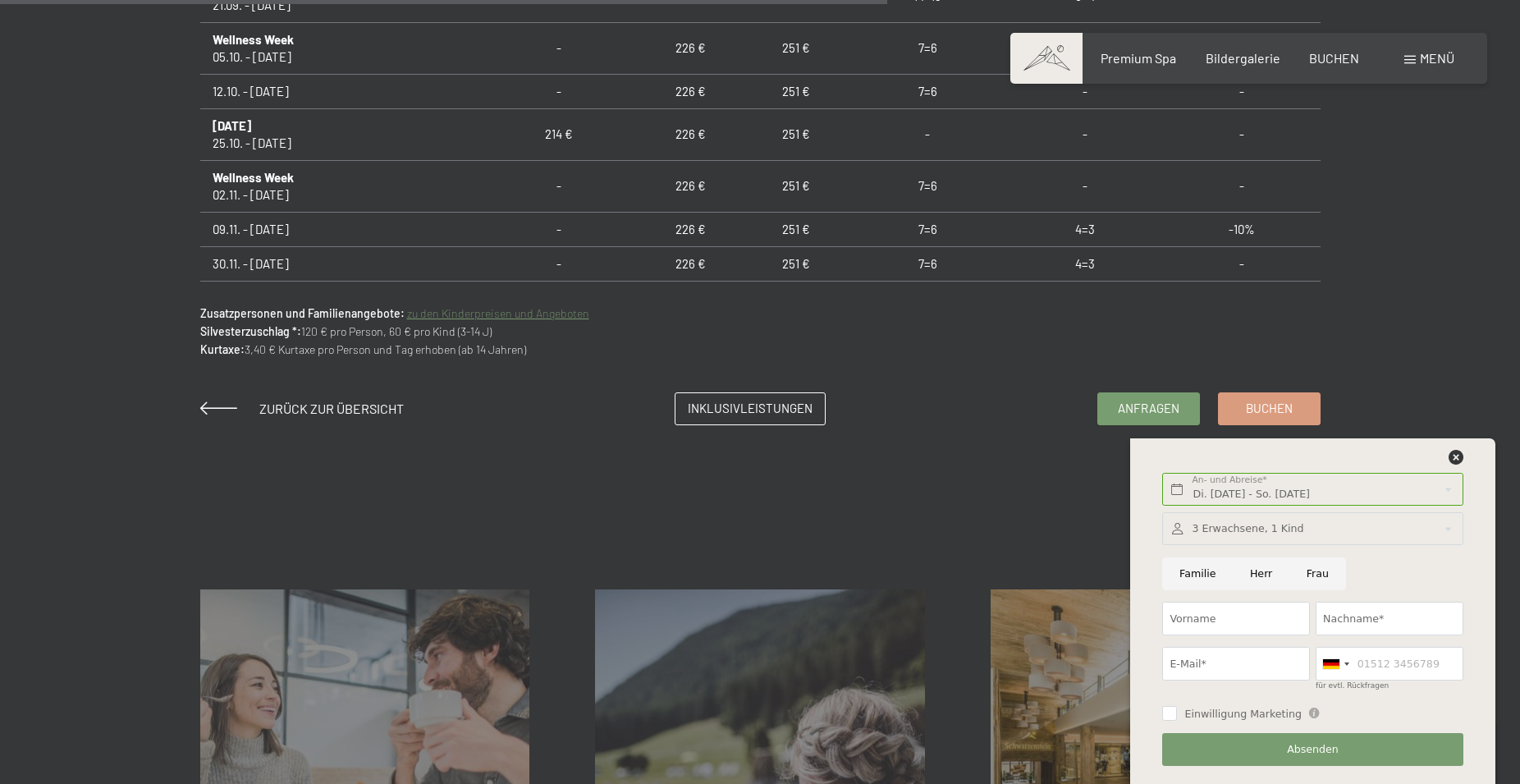
click at [1195, 572] on input "Familie" at bounding box center [1198, 574] width 71 height 34
radio input "true"
click at [1209, 628] on input "Vorname" at bounding box center [1236, 618] width 147 height 34
type input "Holger"
click at [1375, 620] on input "Nachname*" at bounding box center [1389, 618] width 147 height 34
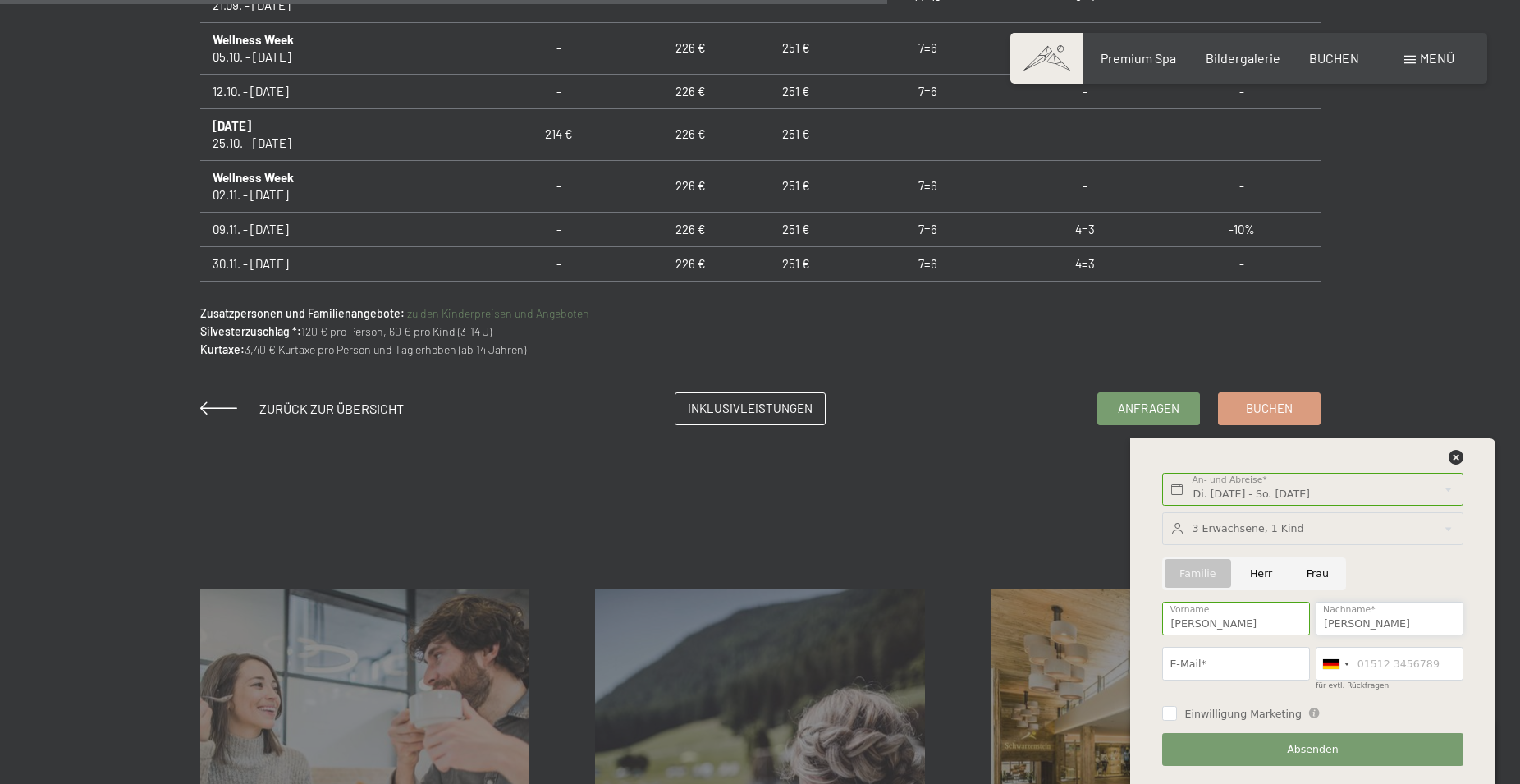
type input "Arenth"
click at [1207, 667] on input "E-Mail*" at bounding box center [1236, 663] width 147 height 34
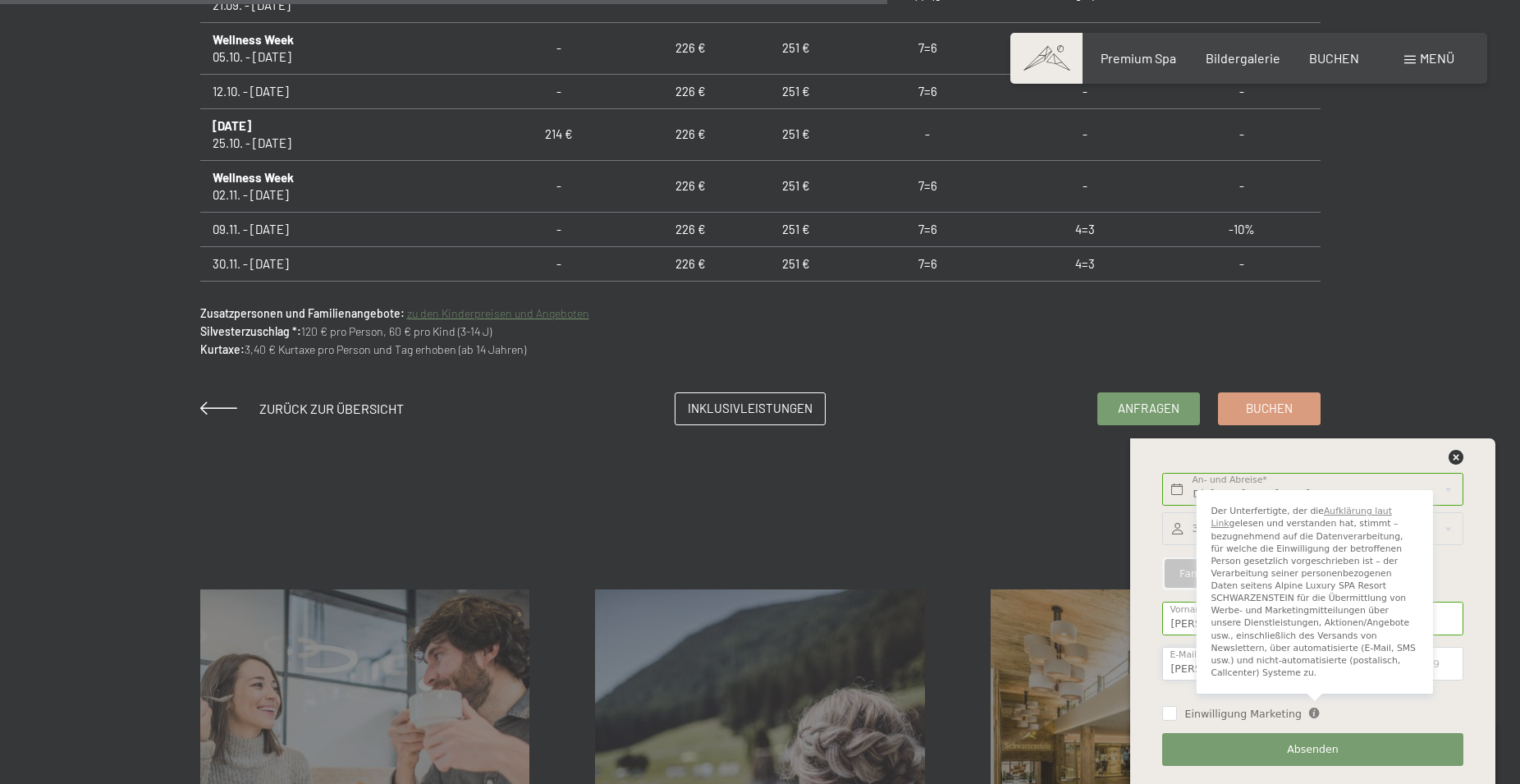
type input "Eddy-arenth@t-online.de"
click at [1309, 716] on icon at bounding box center [1314, 714] width 11 height 11
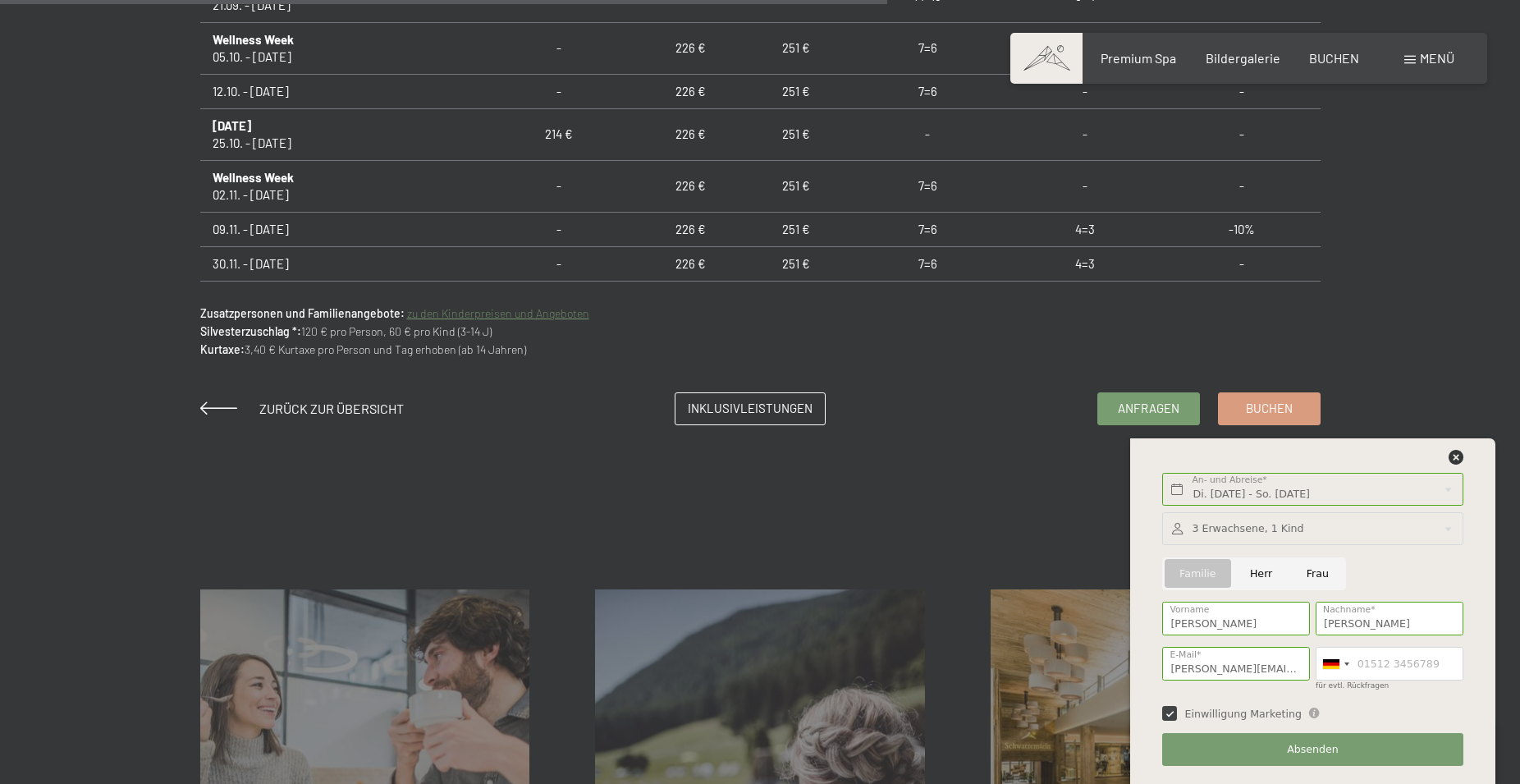
click at [1335, 703] on div "Einwilligung Marketing Der Unterfertigte, der die Aufklärung laut Link gelesen …" at bounding box center [1313, 711] width 300 height 19
click at [1168, 712] on input "Einwilligung Marketing" at bounding box center [1170, 713] width 15 height 15
checkbox input "true"
click at [1277, 749] on button "Absenden" at bounding box center [1313, 749] width 300 height 34
